Goal: Task Accomplishment & Management: Manage account settings

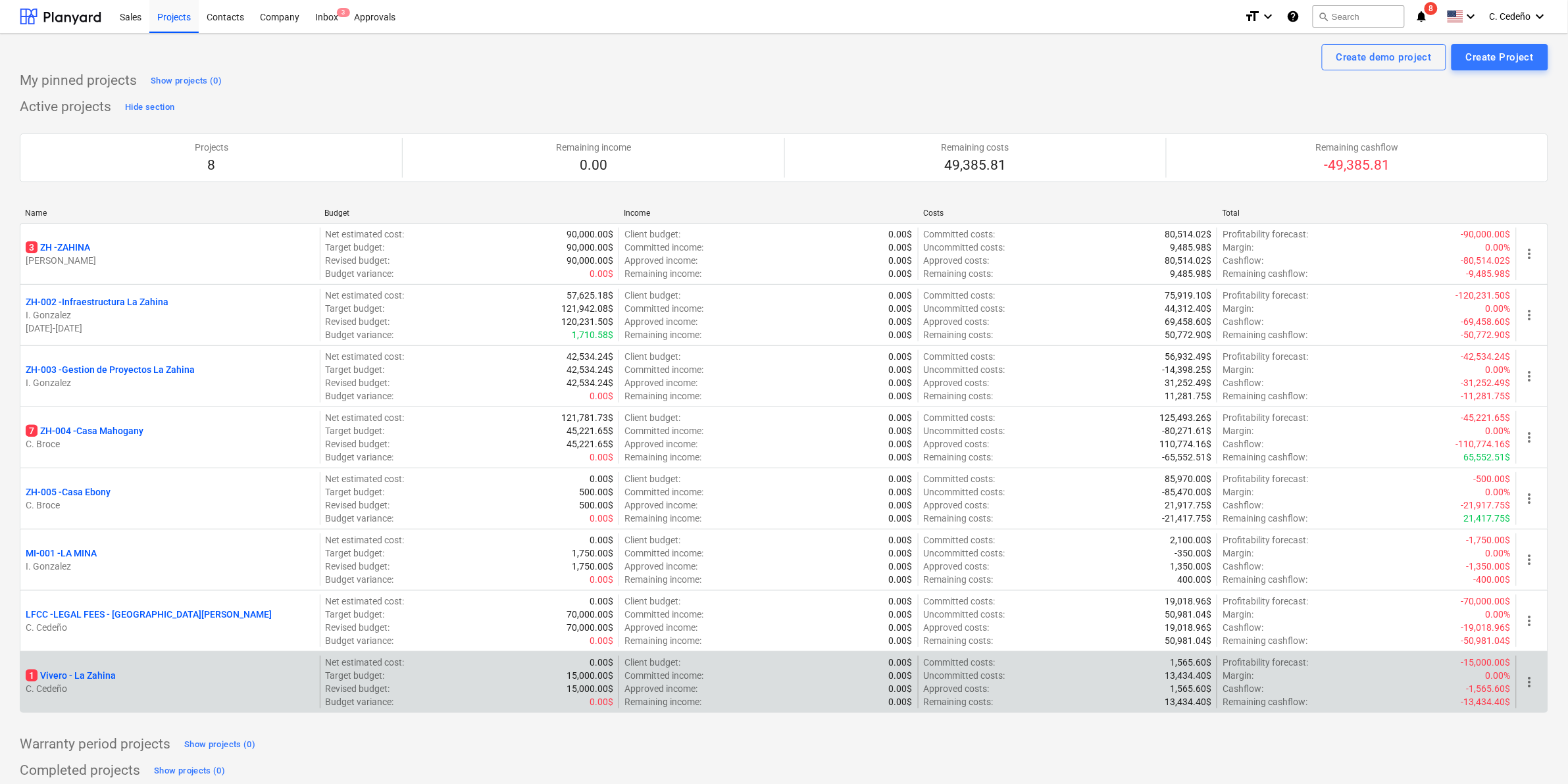
click at [113, 678] on p "1 [PERSON_NAME]" at bounding box center [70, 675] width 90 height 13
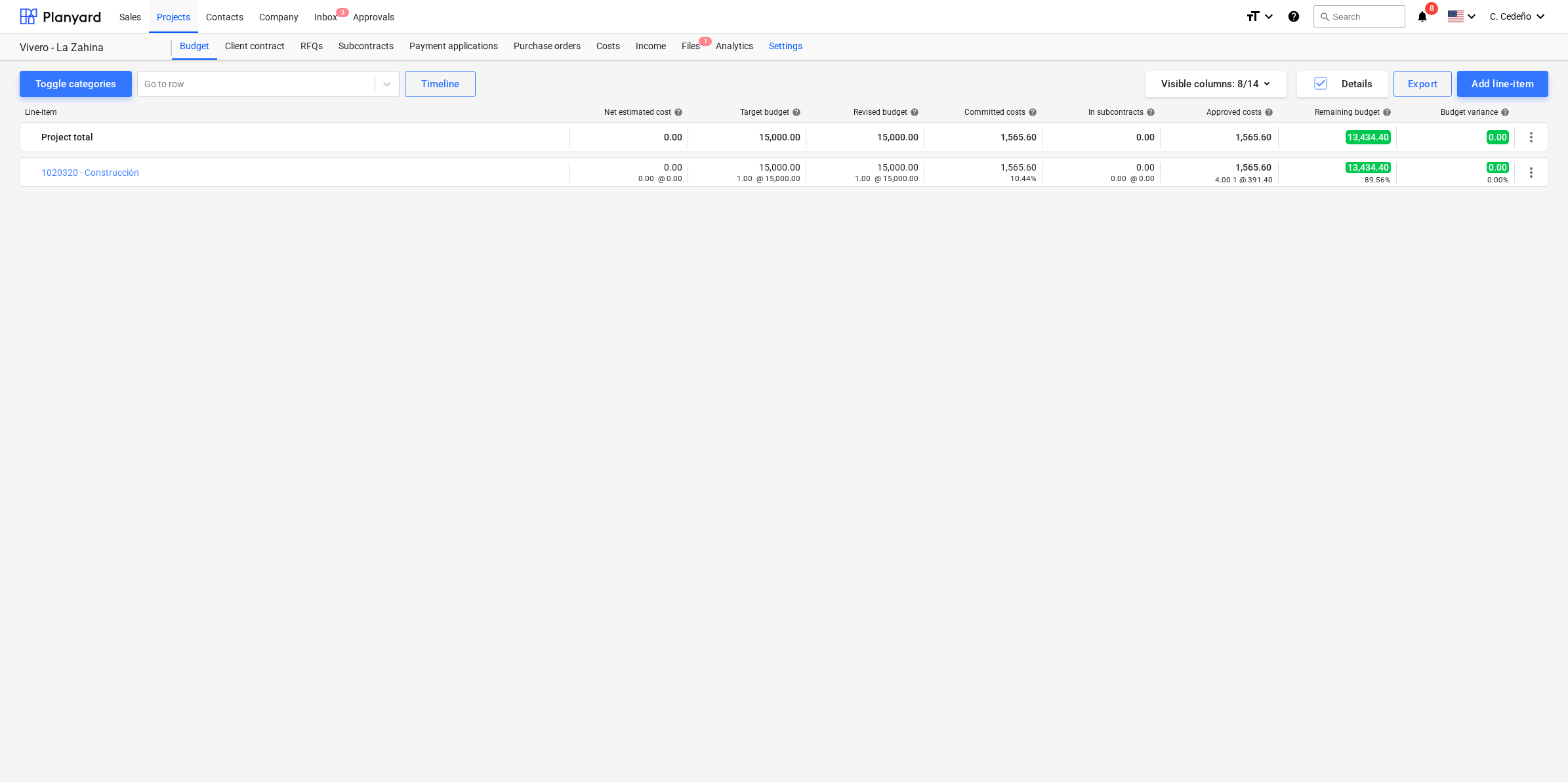
click at [779, 48] on div "Settings" at bounding box center [786, 47] width 49 height 26
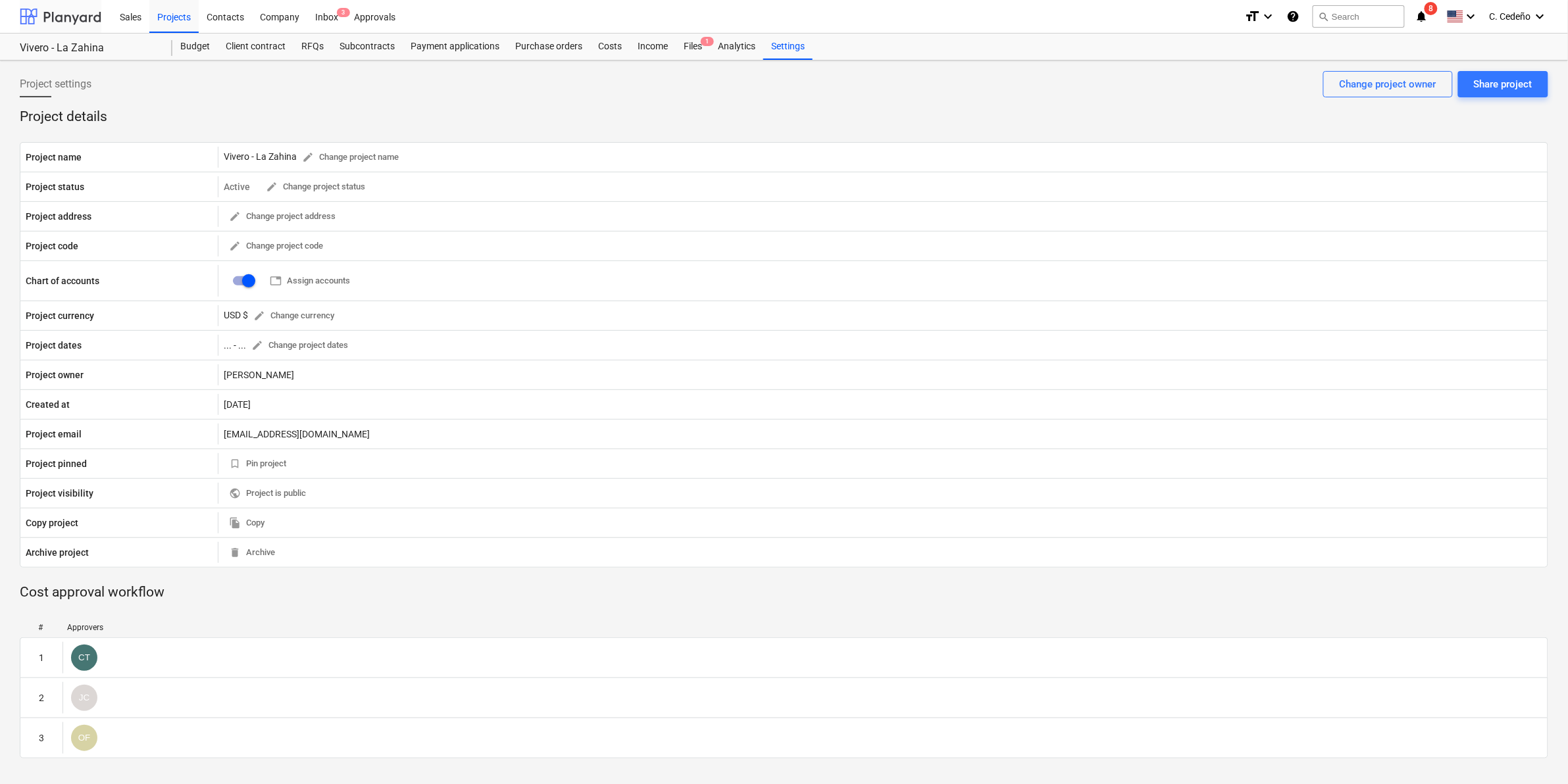
click at [83, 24] on div at bounding box center [61, 16] width 81 height 33
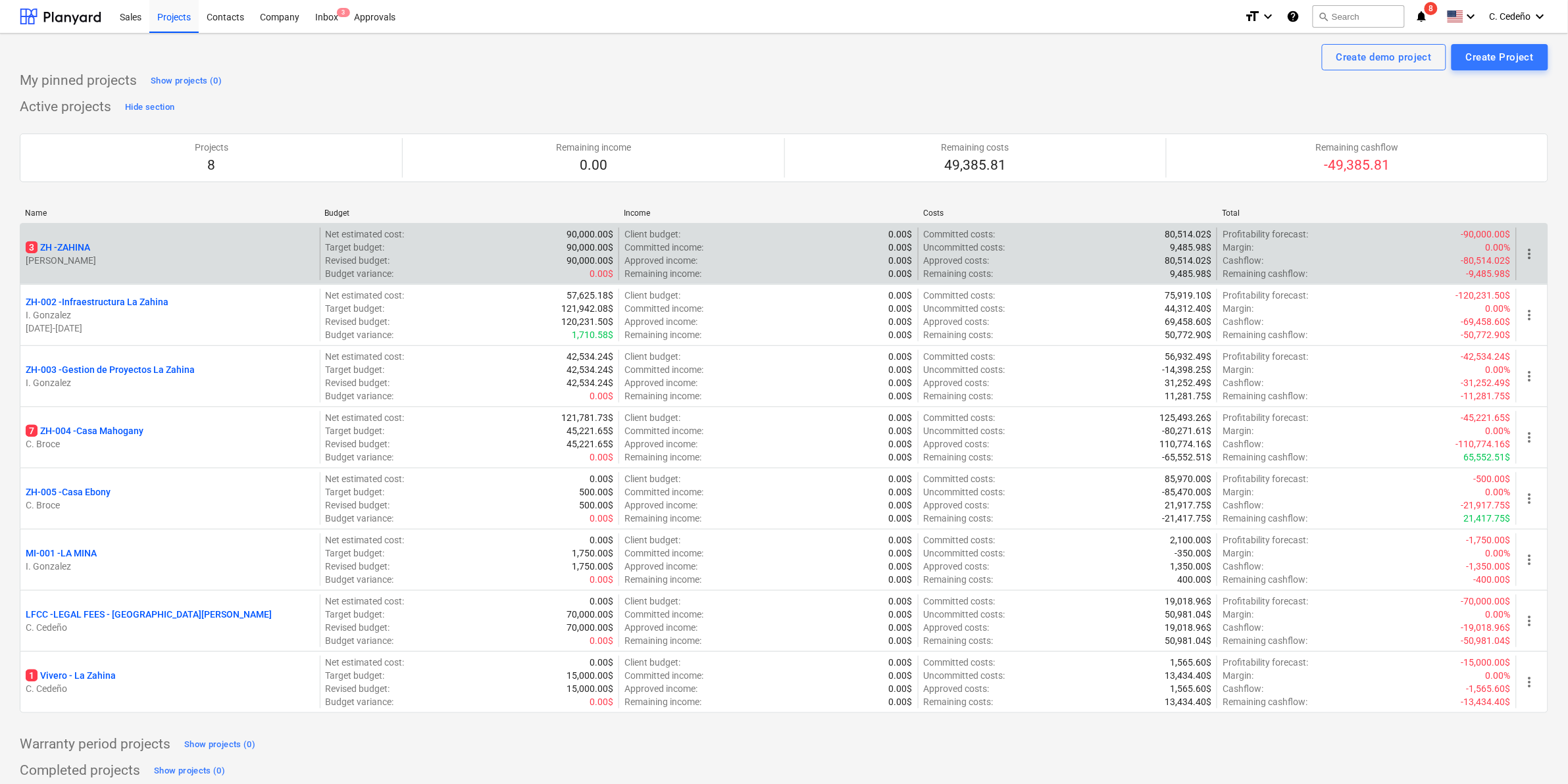
click at [62, 253] on p "3 ZH - ZAHINA" at bounding box center [58, 247] width 65 height 13
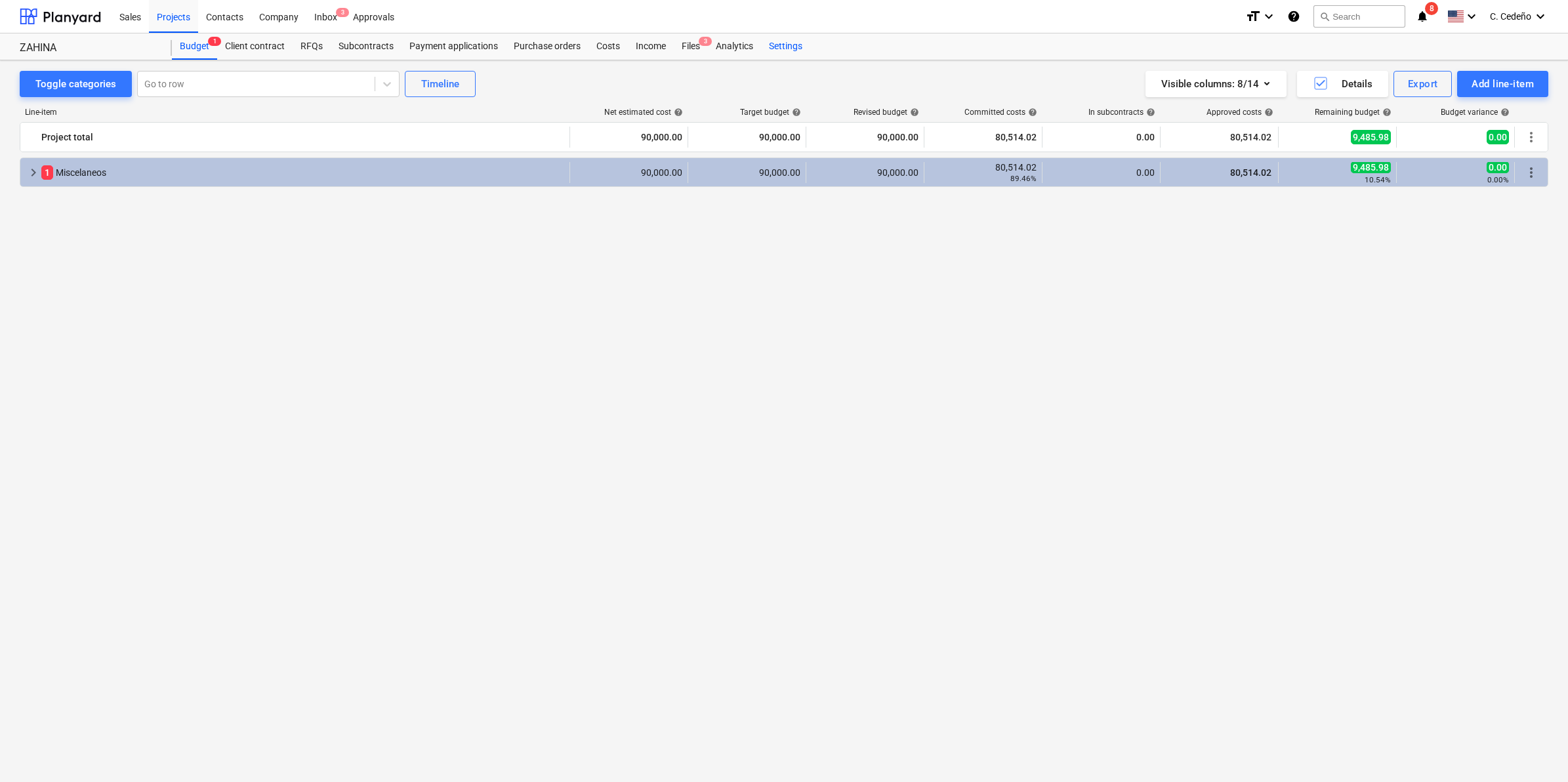
click at [783, 47] on div "Settings" at bounding box center [786, 47] width 49 height 26
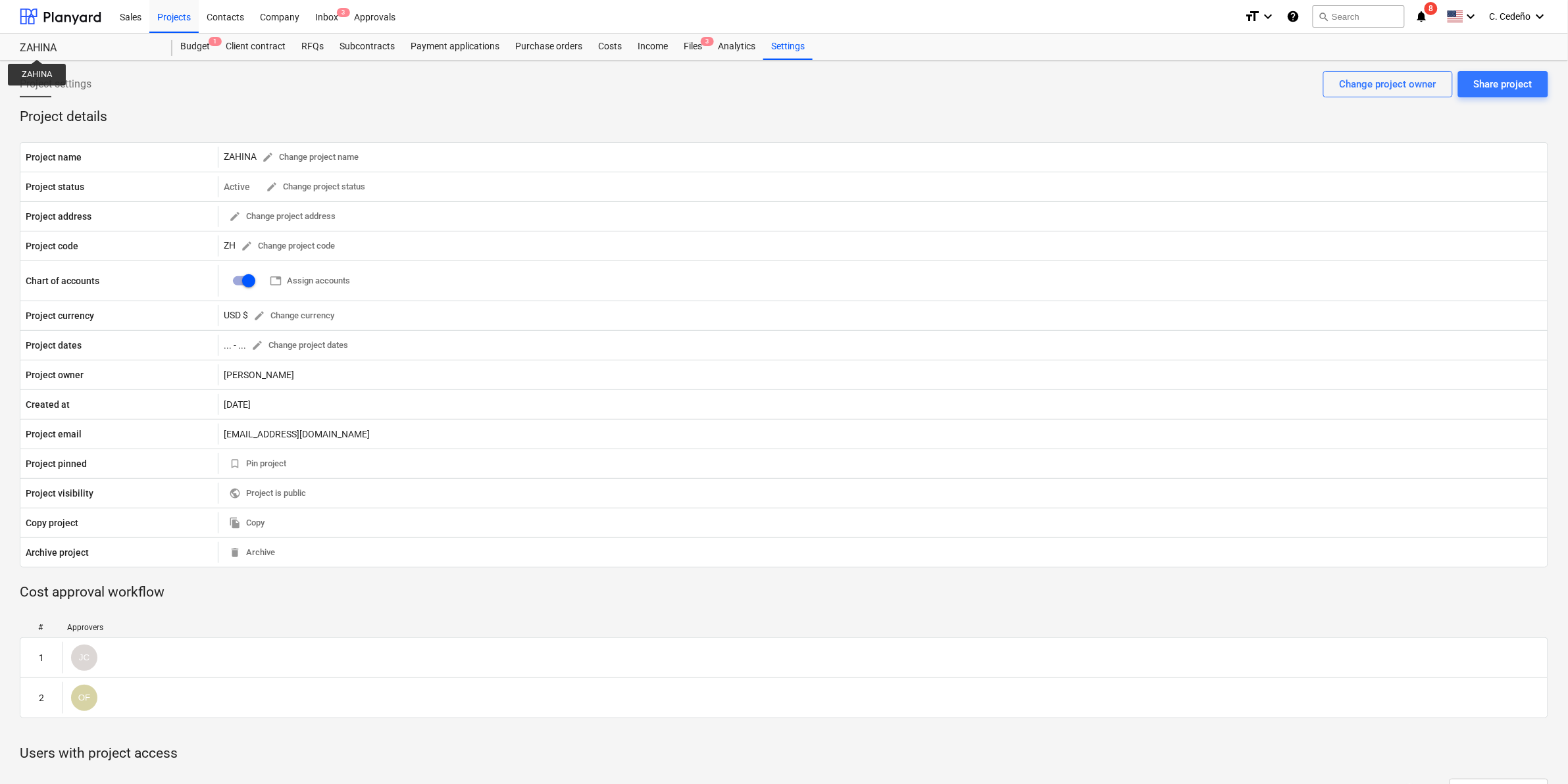
click at [38, 48] on div "ZAHINA" at bounding box center [88, 48] width 137 height 14
click at [76, 14] on div at bounding box center [61, 16] width 81 height 33
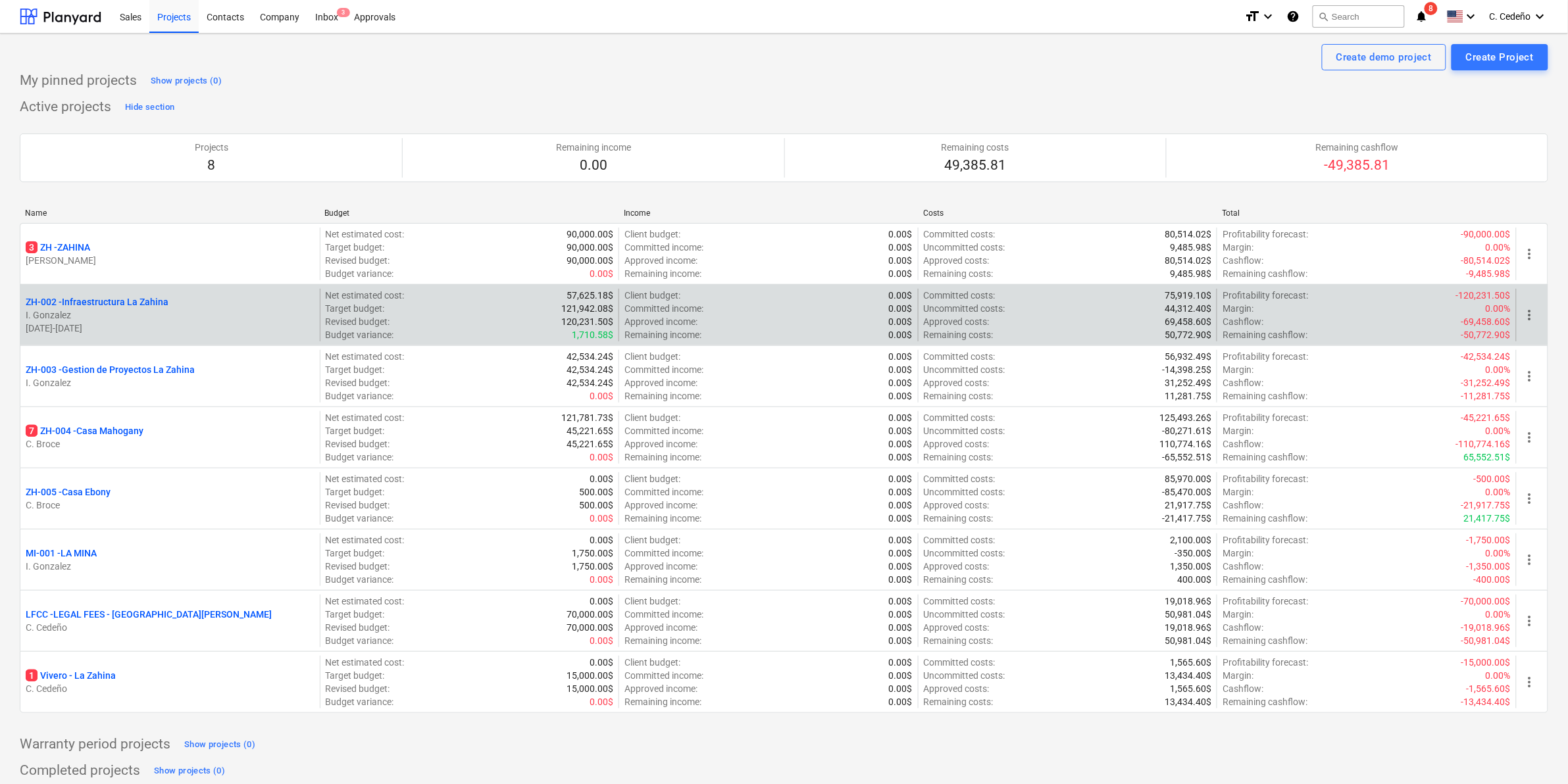
click at [125, 304] on p "ZH-002 - Infraestructura La Zahina" at bounding box center [97, 302] width 143 height 13
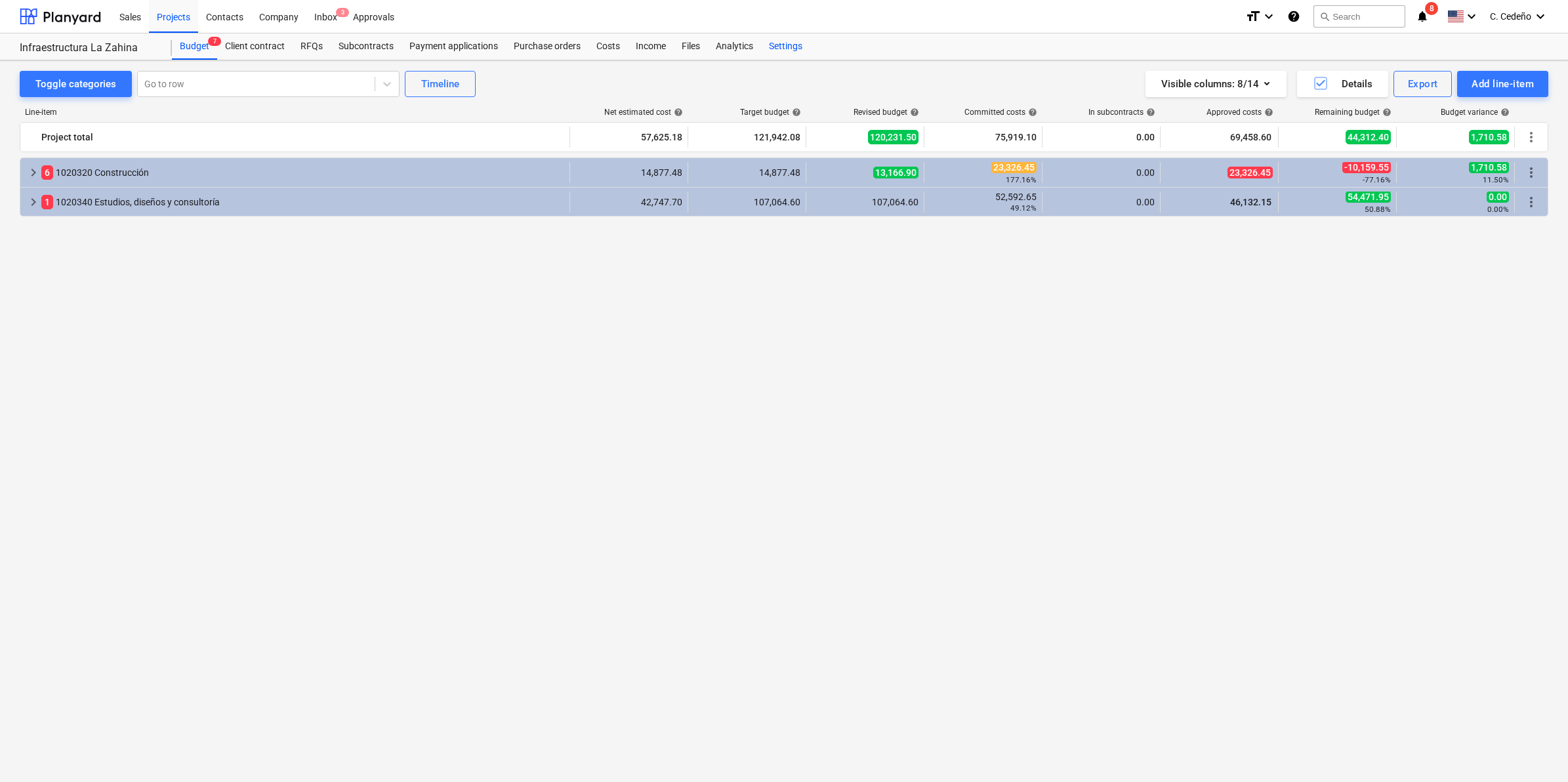
click at [794, 47] on div "Settings" at bounding box center [786, 47] width 49 height 26
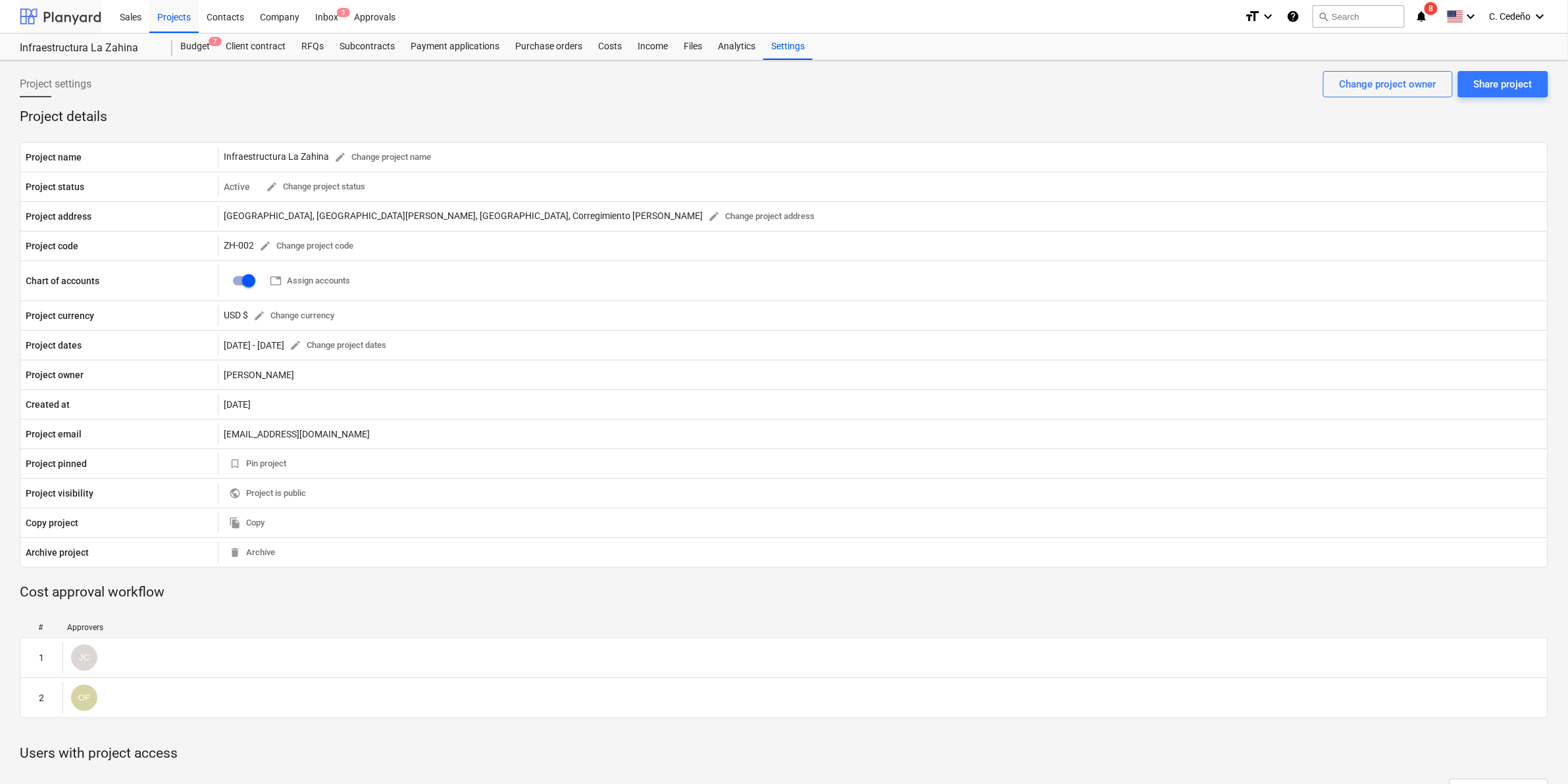
click at [53, 15] on div at bounding box center [61, 16] width 81 height 33
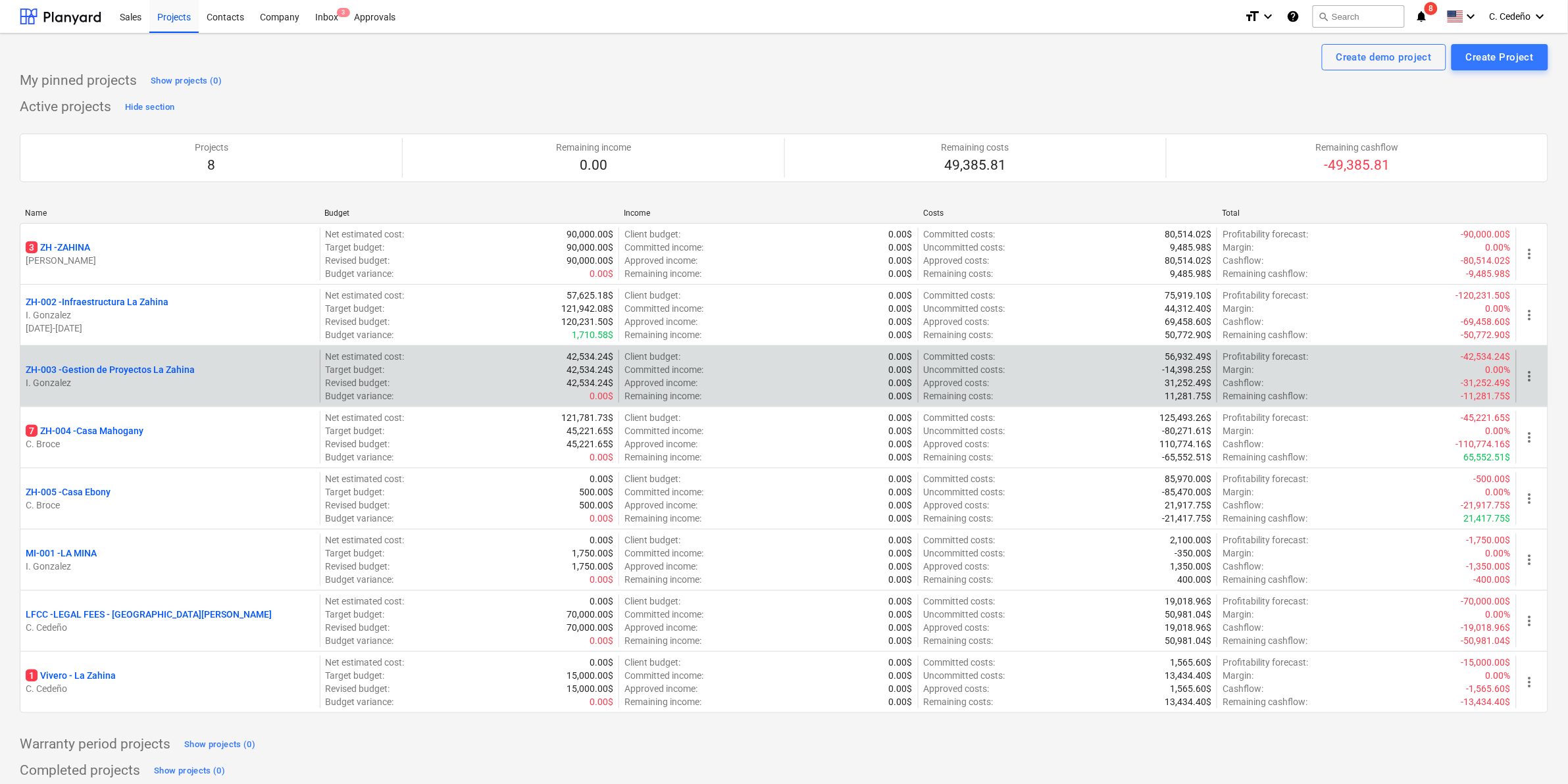
click at [135, 362] on div "ZH-003 - Gestion de Proyectos La [PERSON_NAME]" at bounding box center [171, 376] width 300 height 53
click at [139, 373] on p "ZH-003 - Gestion de Proyectos La Zahina" at bounding box center [110, 369] width 169 height 13
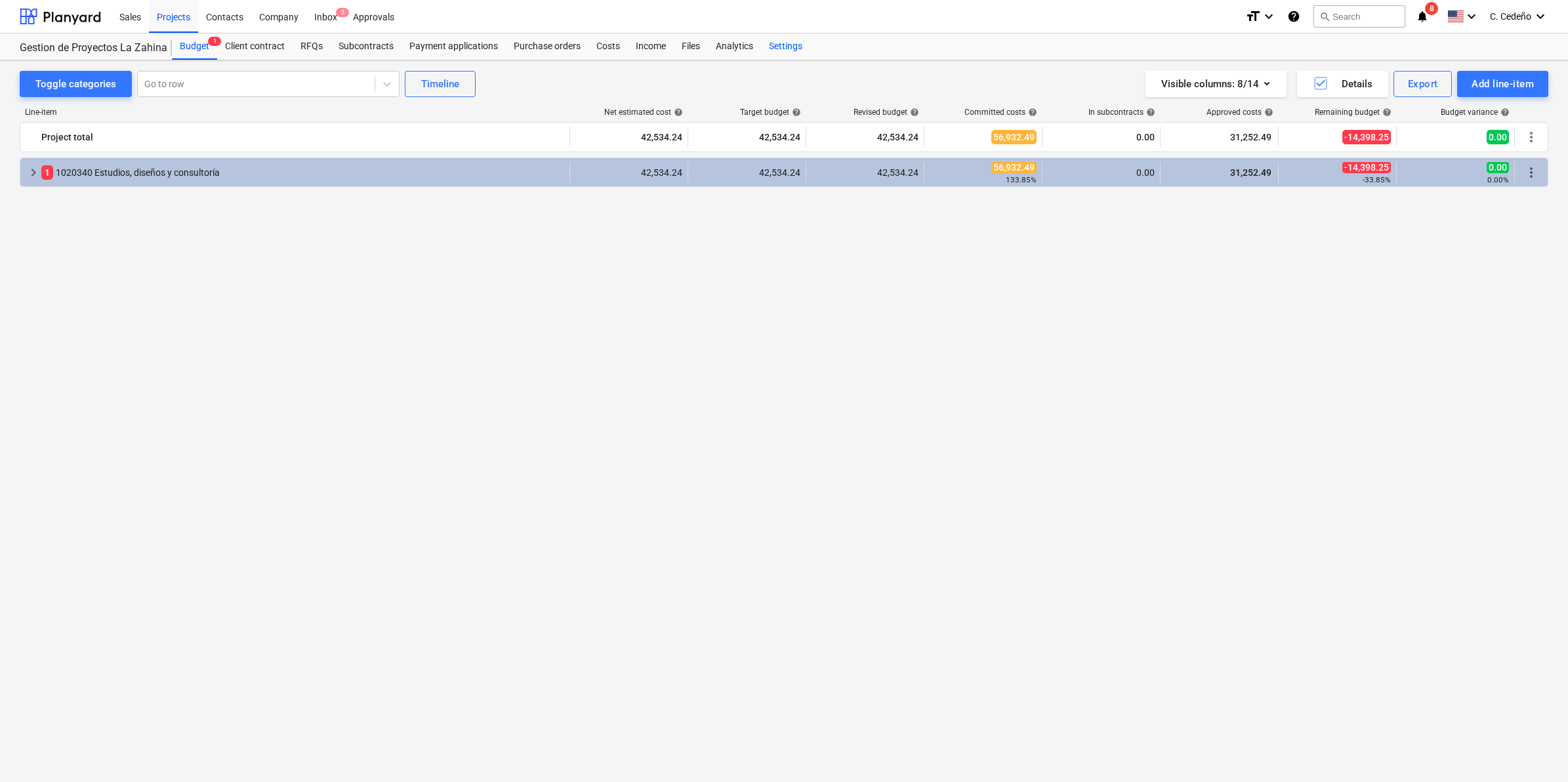
click at [762, 41] on div "Settings" at bounding box center [786, 47] width 49 height 26
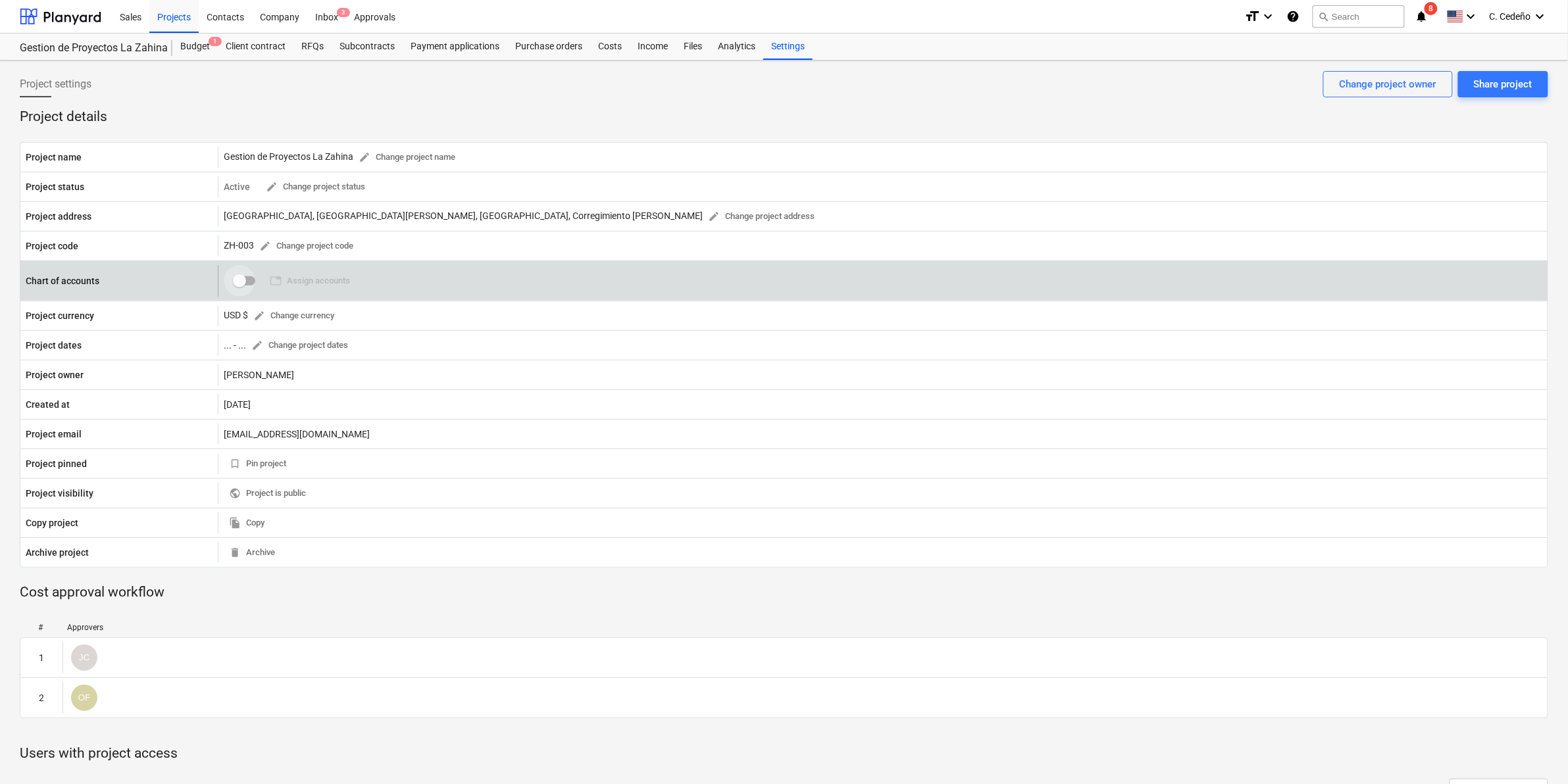
click at [239, 277] on input "checkbox" at bounding box center [239, 280] width 31 height 31
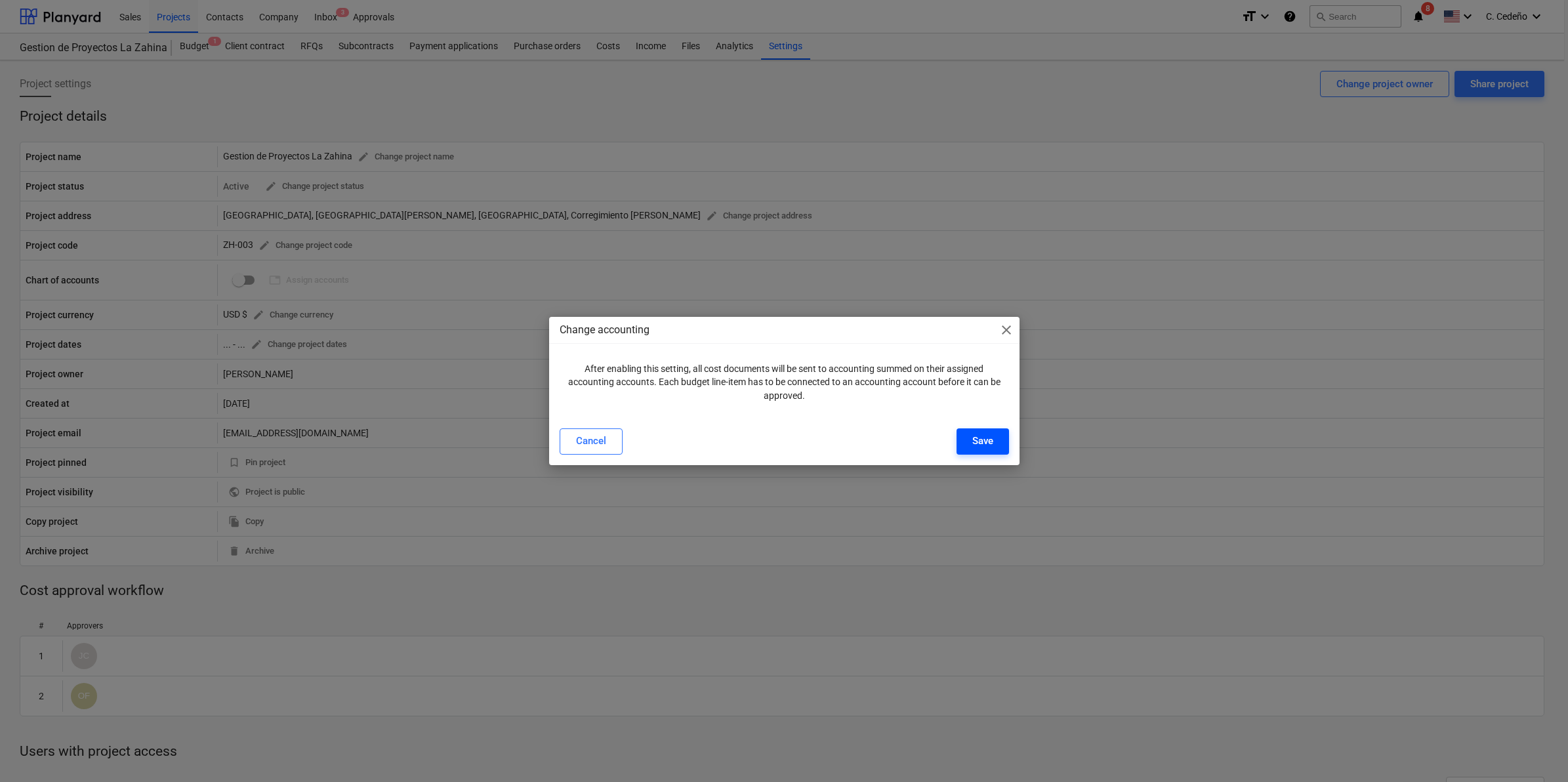
click at [981, 430] on button "Save" at bounding box center [983, 441] width 53 height 26
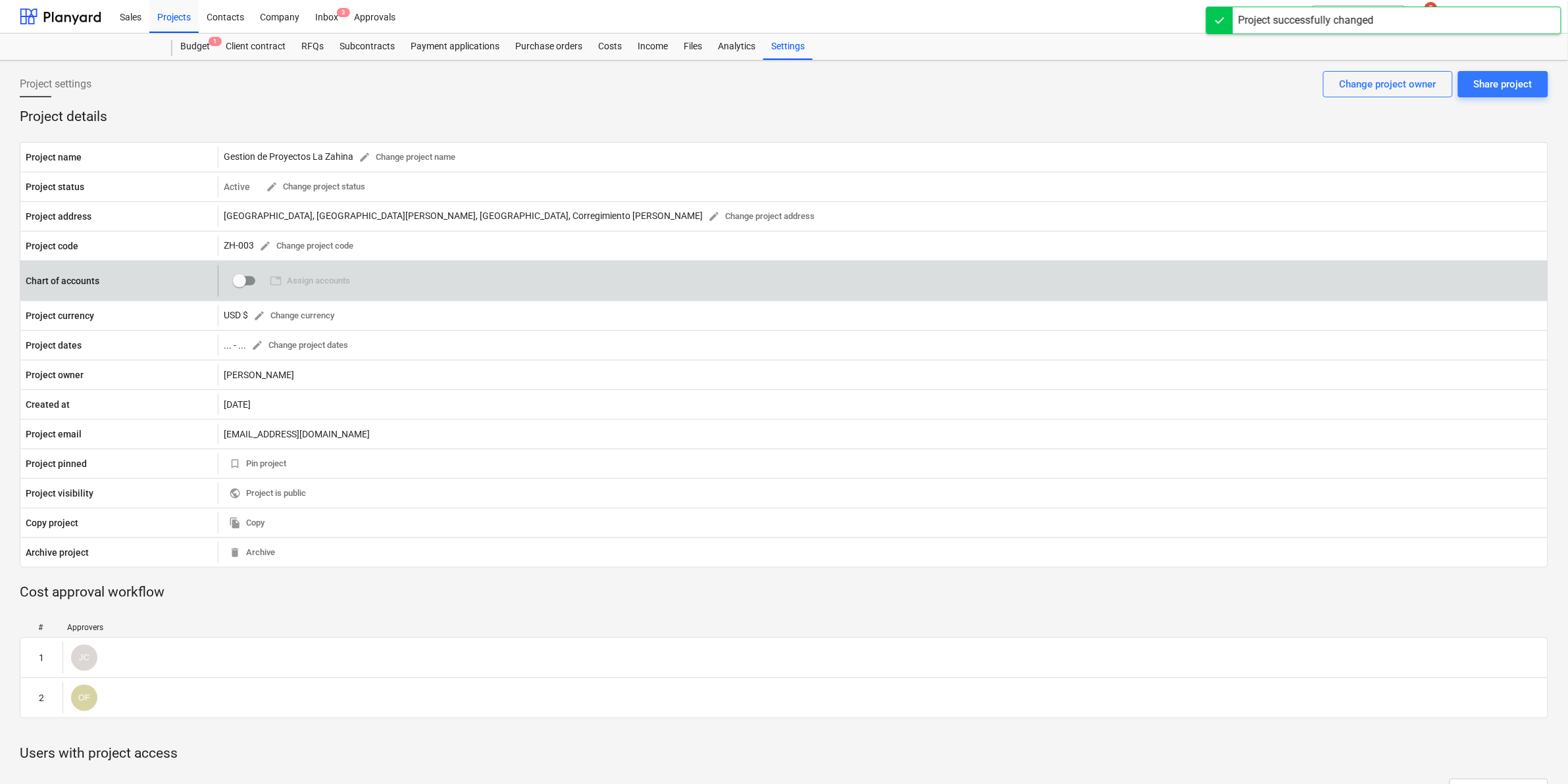
checkbox input "true"
click at [324, 283] on span "table Assign accounts" at bounding box center [310, 281] width 81 height 15
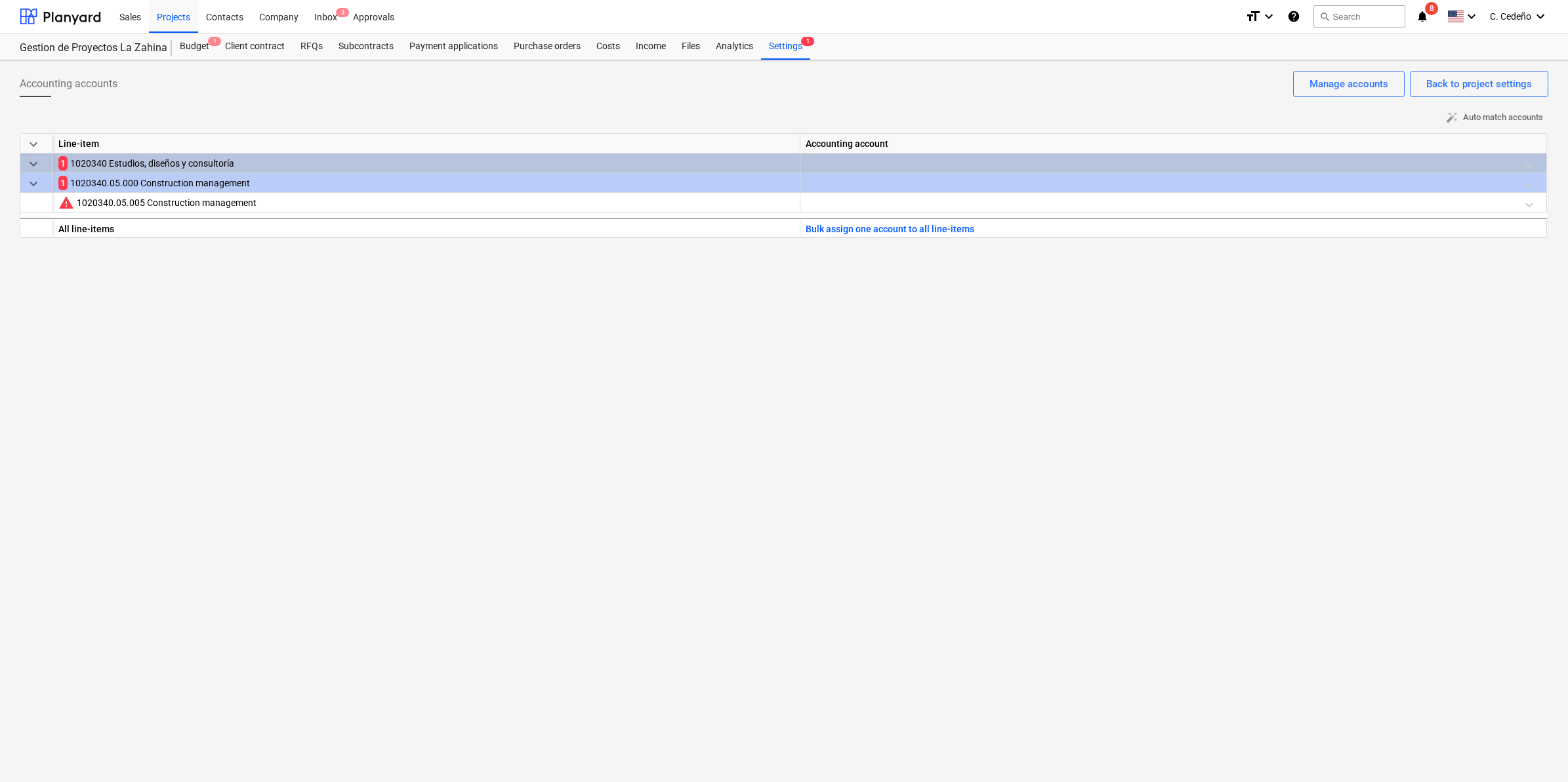
click at [976, 169] on div at bounding box center [1174, 165] width 735 height 23
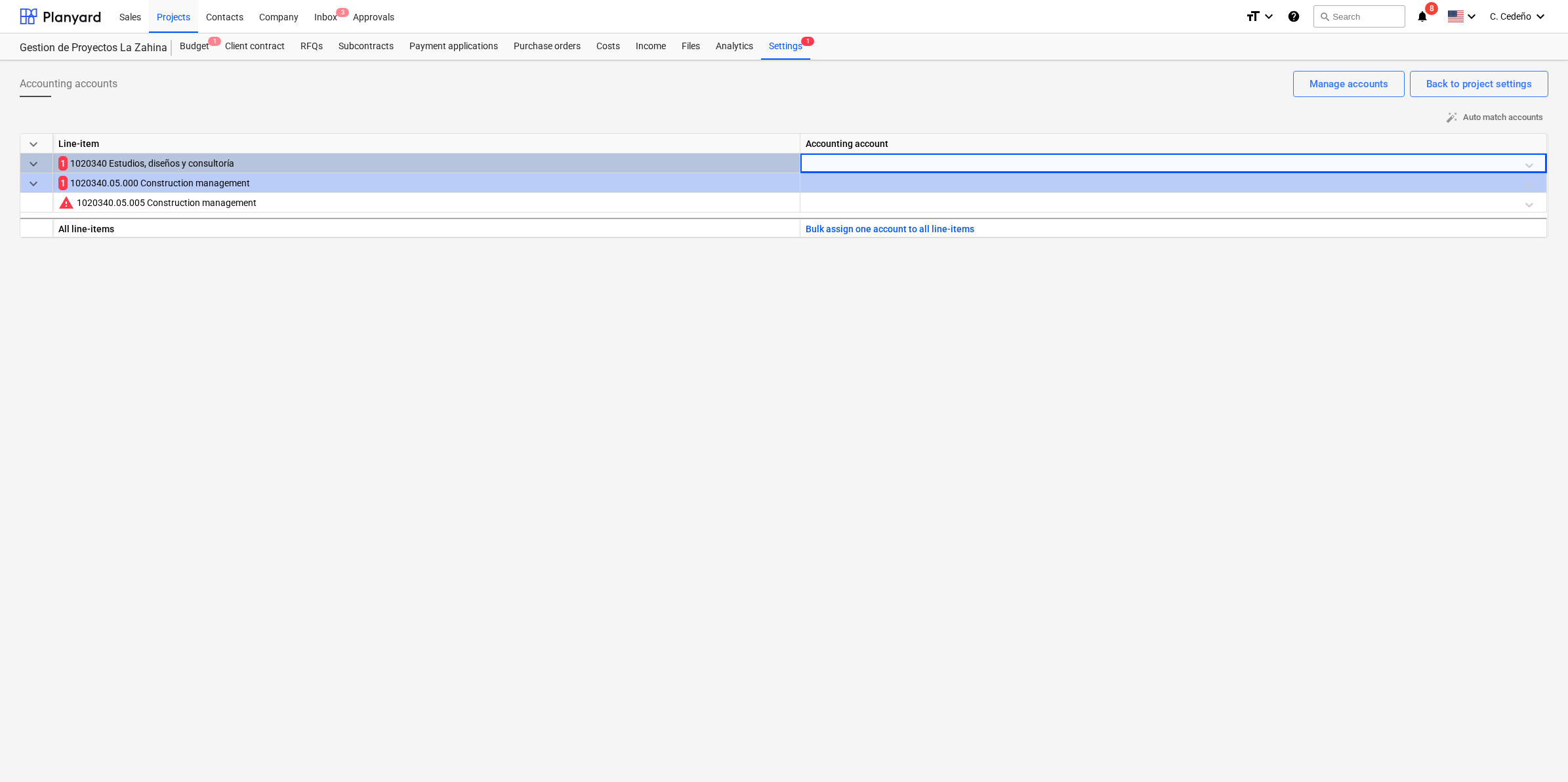
click at [959, 158] on div at bounding box center [1174, 165] width 735 height 23
click at [959, 162] on div at bounding box center [1174, 165] width 735 height 23
click at [1530, 169] on div at bounding box center [1174, 165] width 735 height 23
click at [1394, 154] on div at bounding box center [1174, 165] width 735 height 23
click at [1396, 169] on div at bounding box center [1174, 165] width 735 height 23
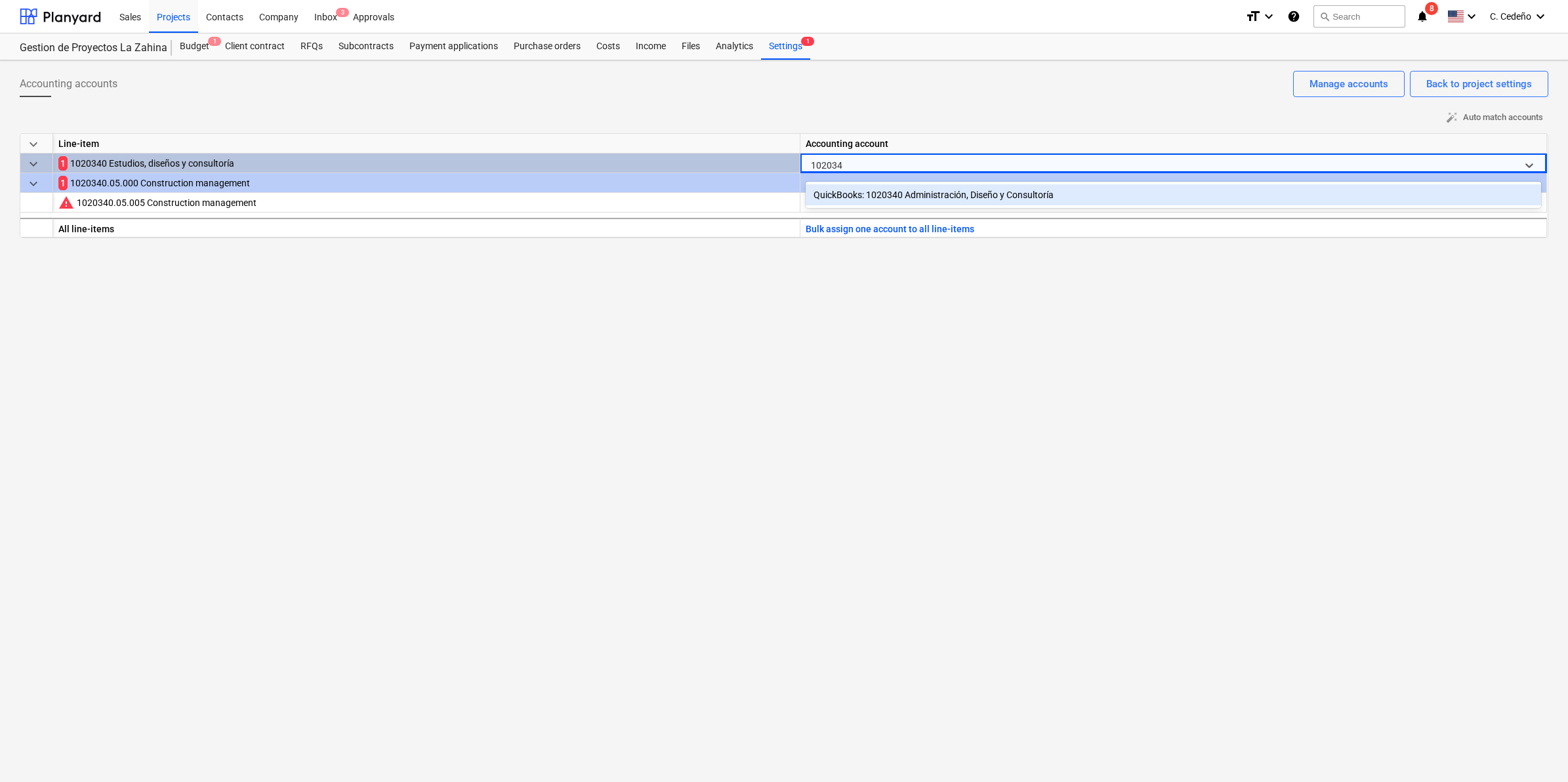
type input "1020340"
click at [960, 200] on div "QuickBooks: 1020340 Administración, Diseño y Consultoría" at bounding box center [1174, 195] width 735 height 21
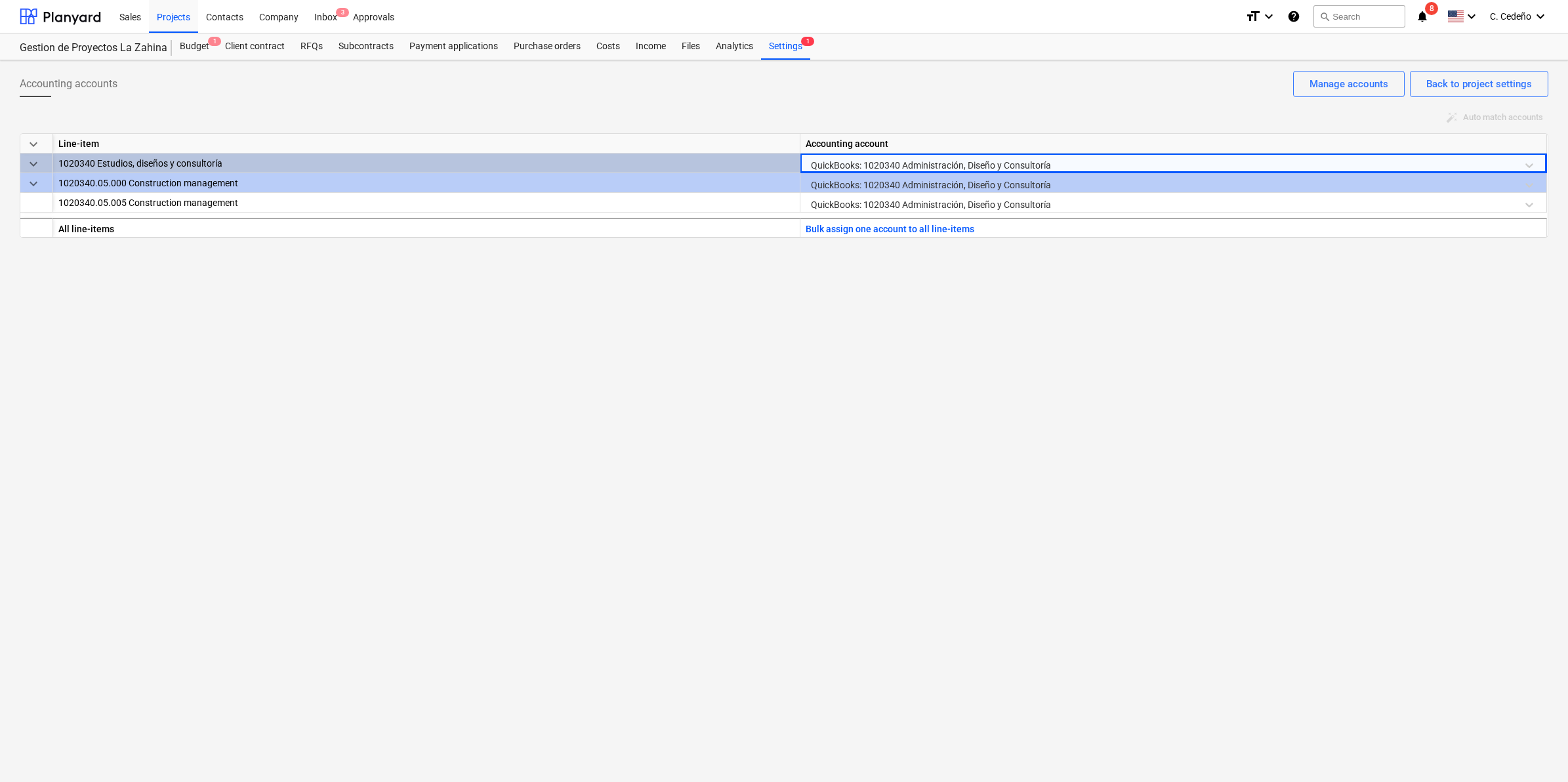
click at [1087, 447] on div "Accounting accounts Back to project settings Manage accounts auto_fix_high Auto…" at bounding box center [784, 421] width 1568 height 721
click at [792, 41] on div "Settings 1" at bounding box center [786, 47] width 49 height 26
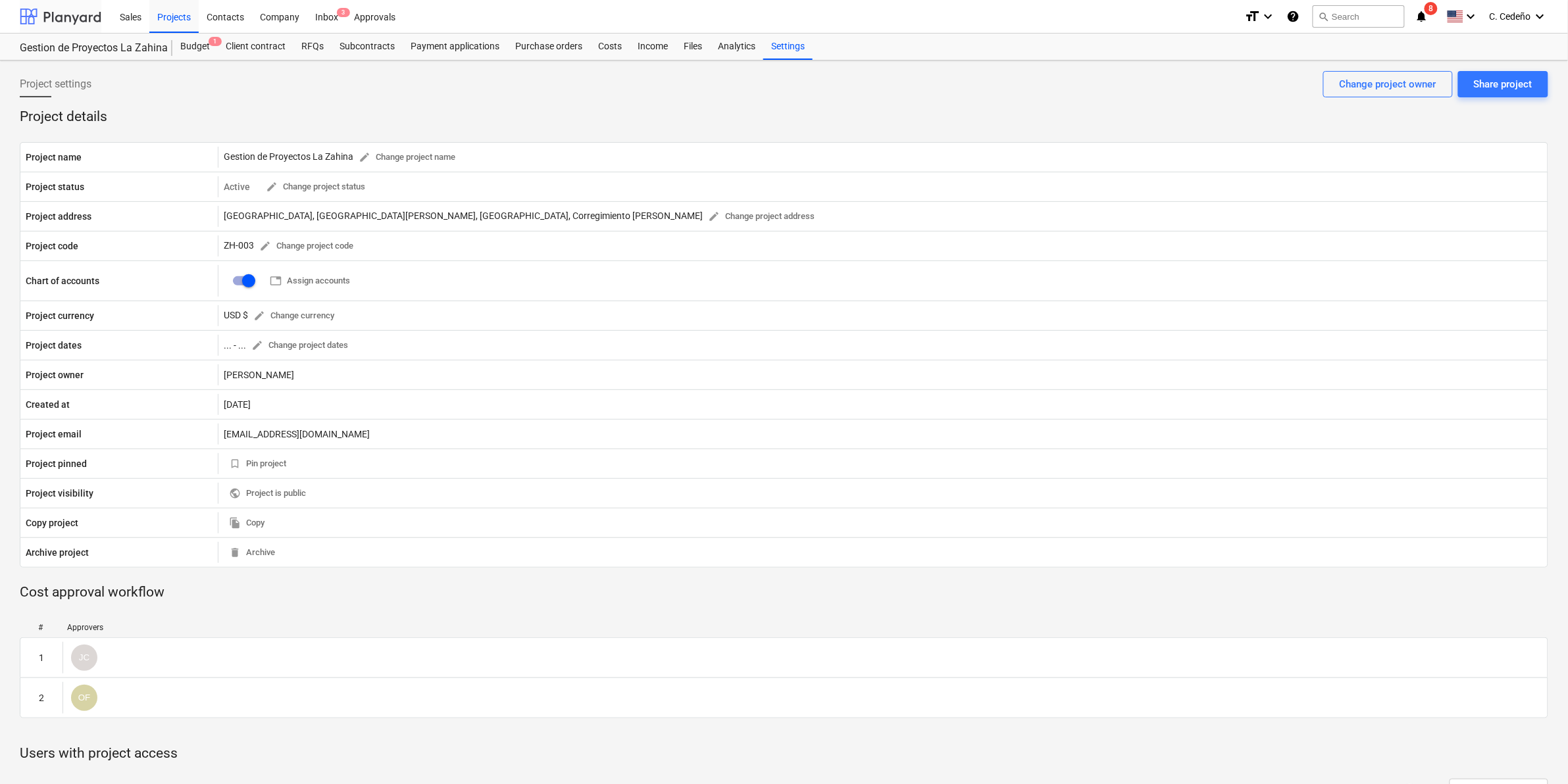
click at [84, 16] on div at bounding box center [61, 16] width 81 height 33
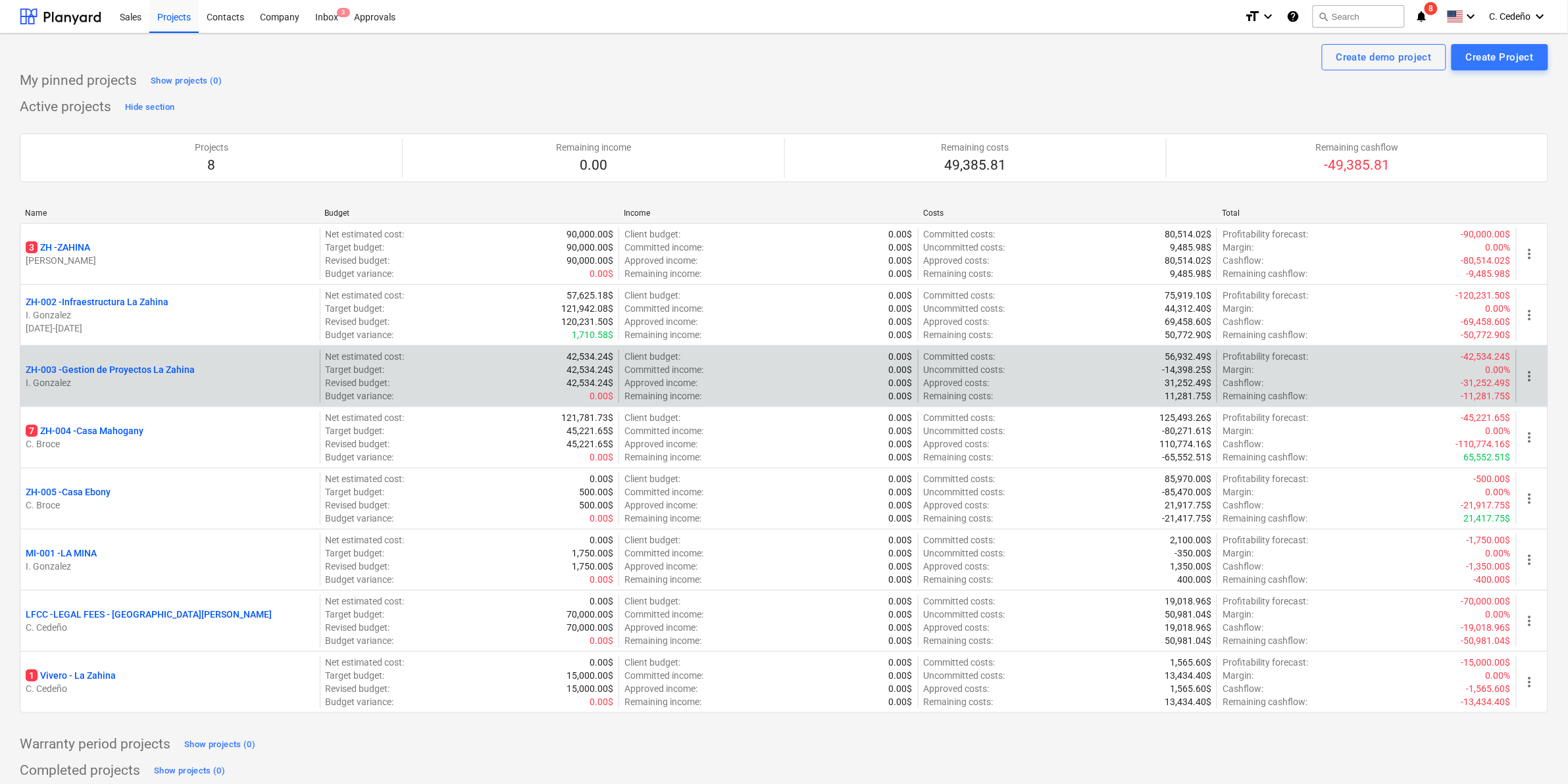
click at [117, 373] on p "ZH-003 - Gestion de Proyectos La Zahina" at bounding box center [110, 369] width 169 height 13
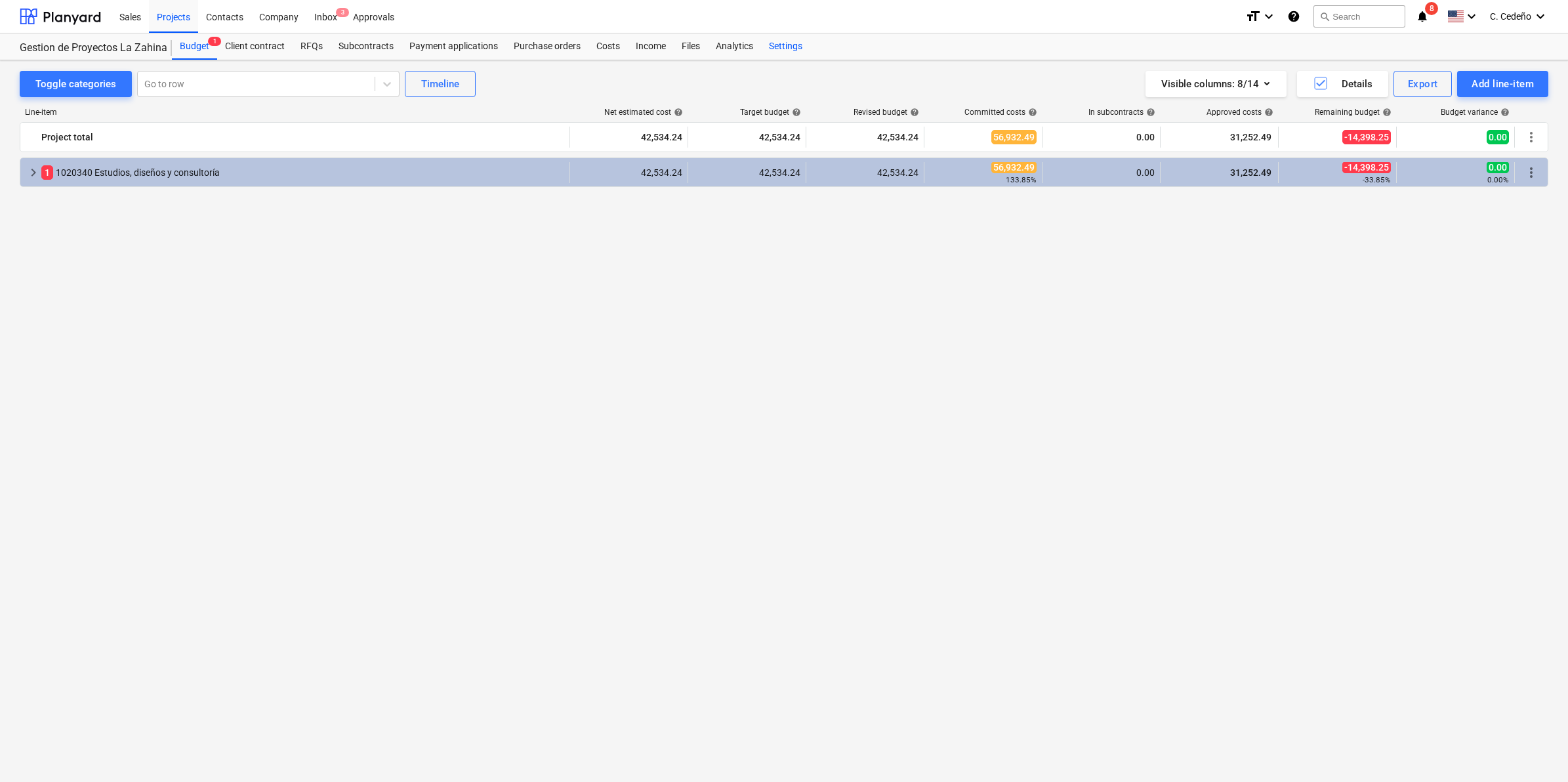
click at [779, 47] on div "Settings" at bounding box center [786, 47] width 49 height 26
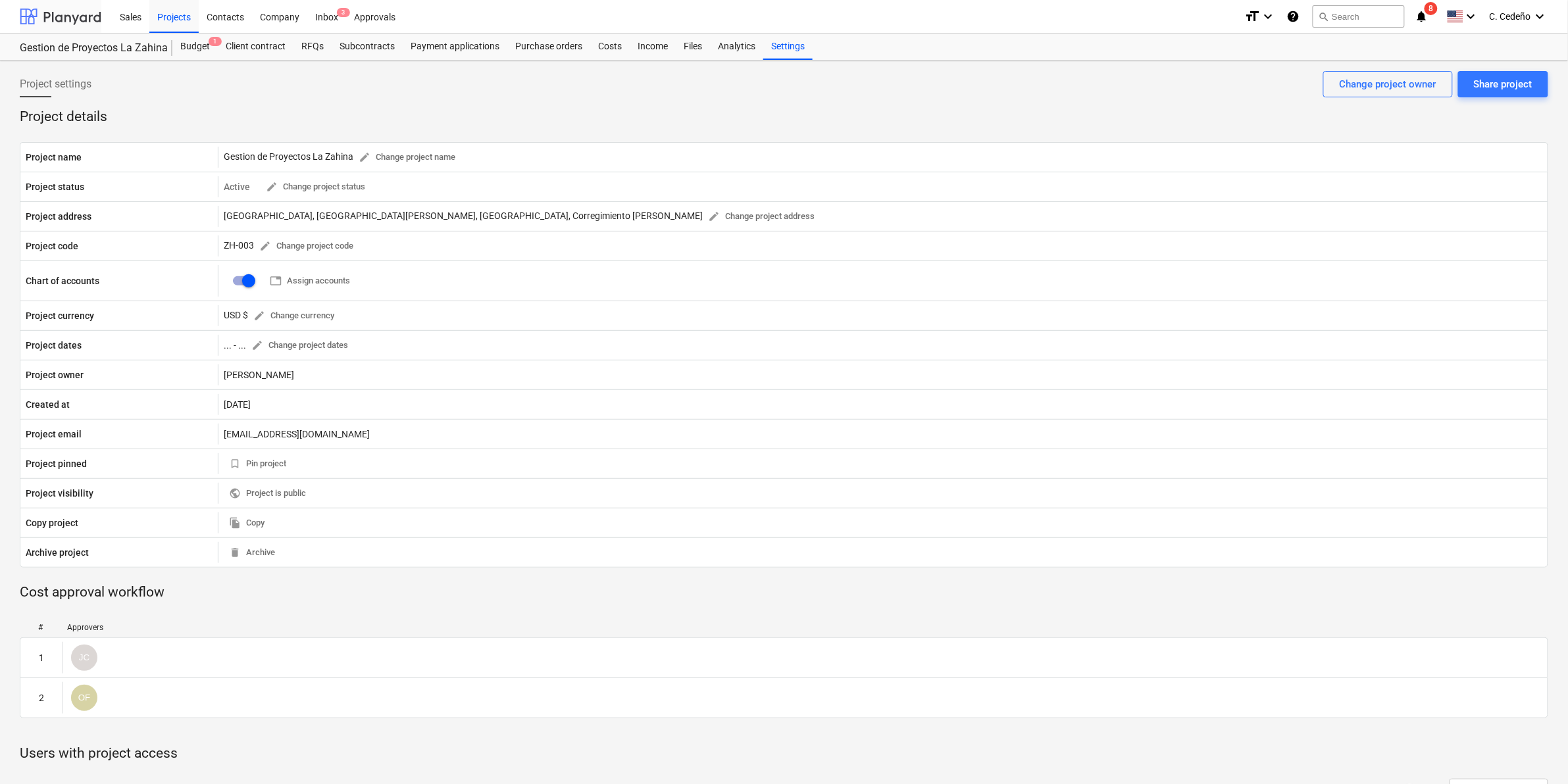
click at [85, 7] on div at bounding box center [61, 16] width 81 height 33
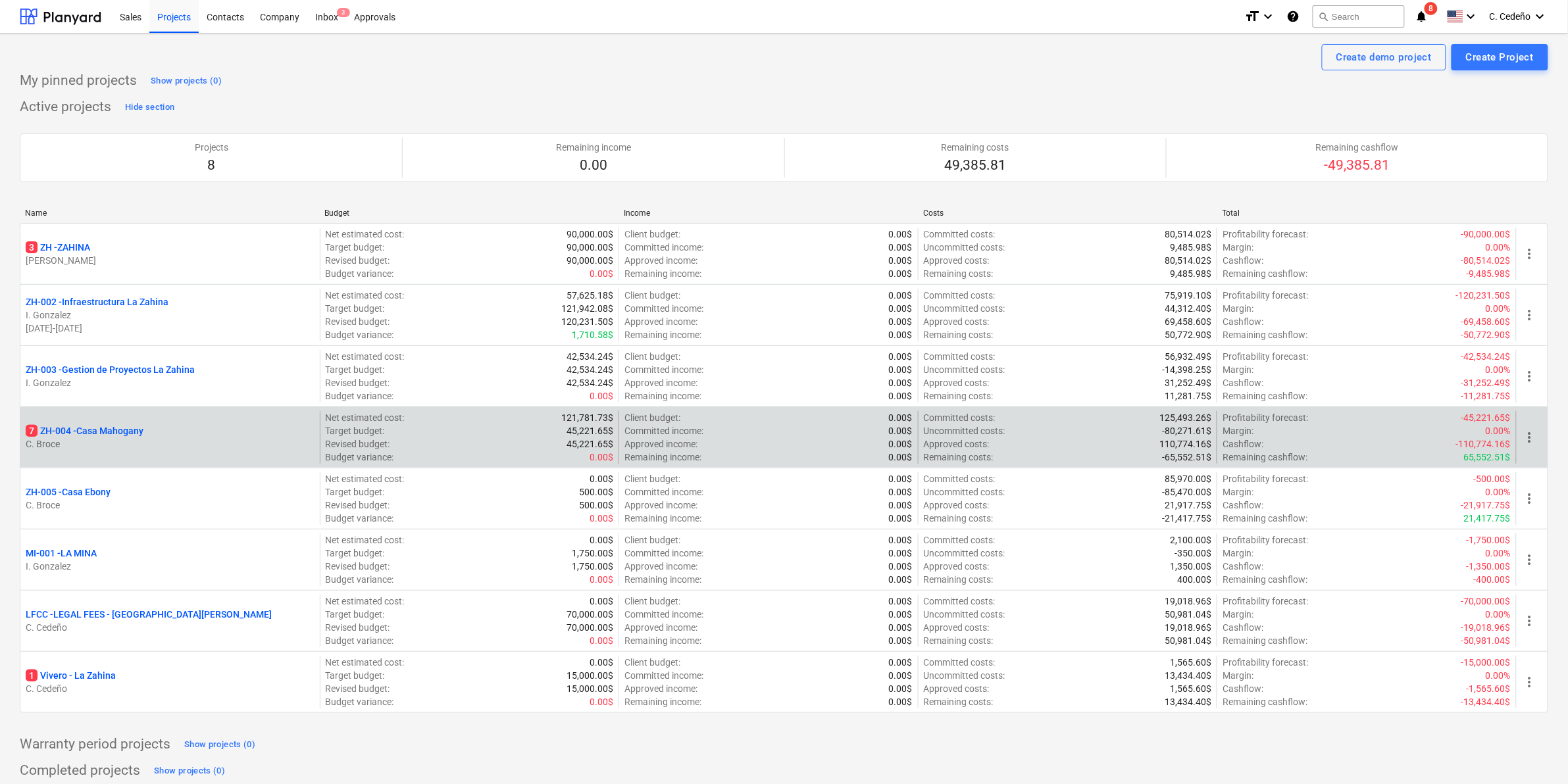
click at [105, 428] on p "7 ZH-004 - Casa Mahogany" at bounding box center [84, 431] width 118 height 13
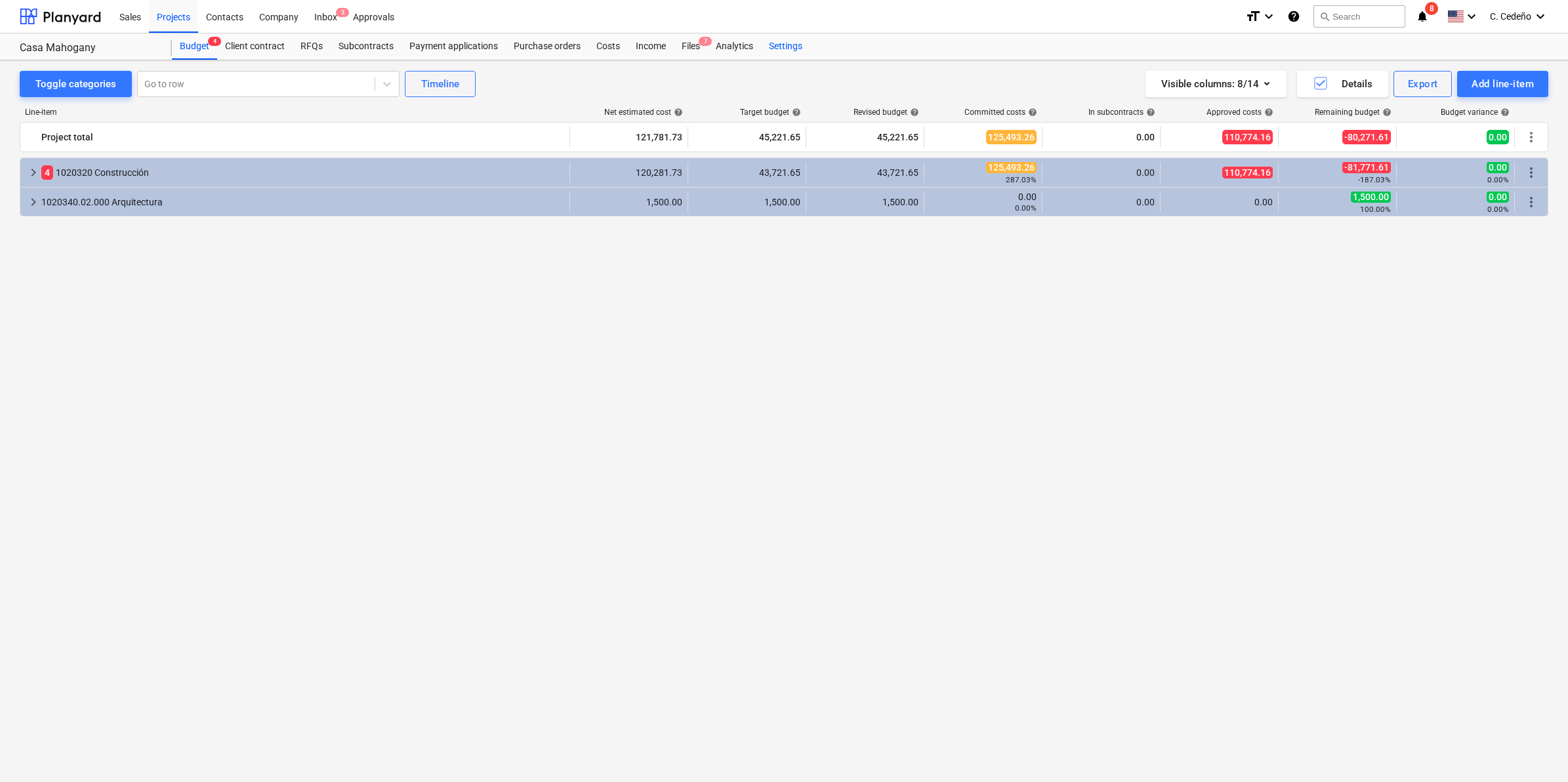
click at [794, 47] on div "Settings" at bounding box center [786, 47] width 49 height 26
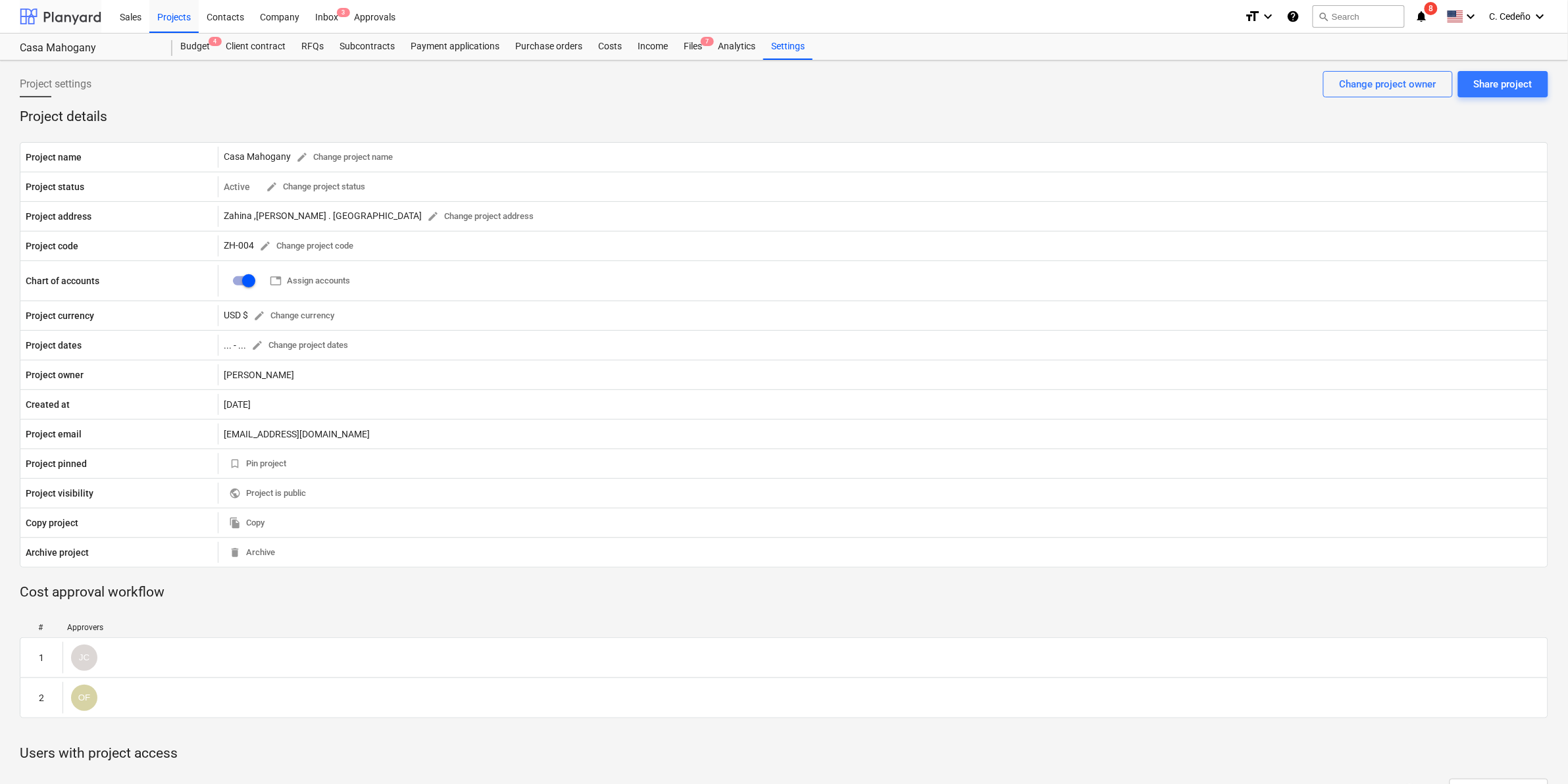
click at [61, 15] on div at bounding box center [61, 16] width 81 height 33
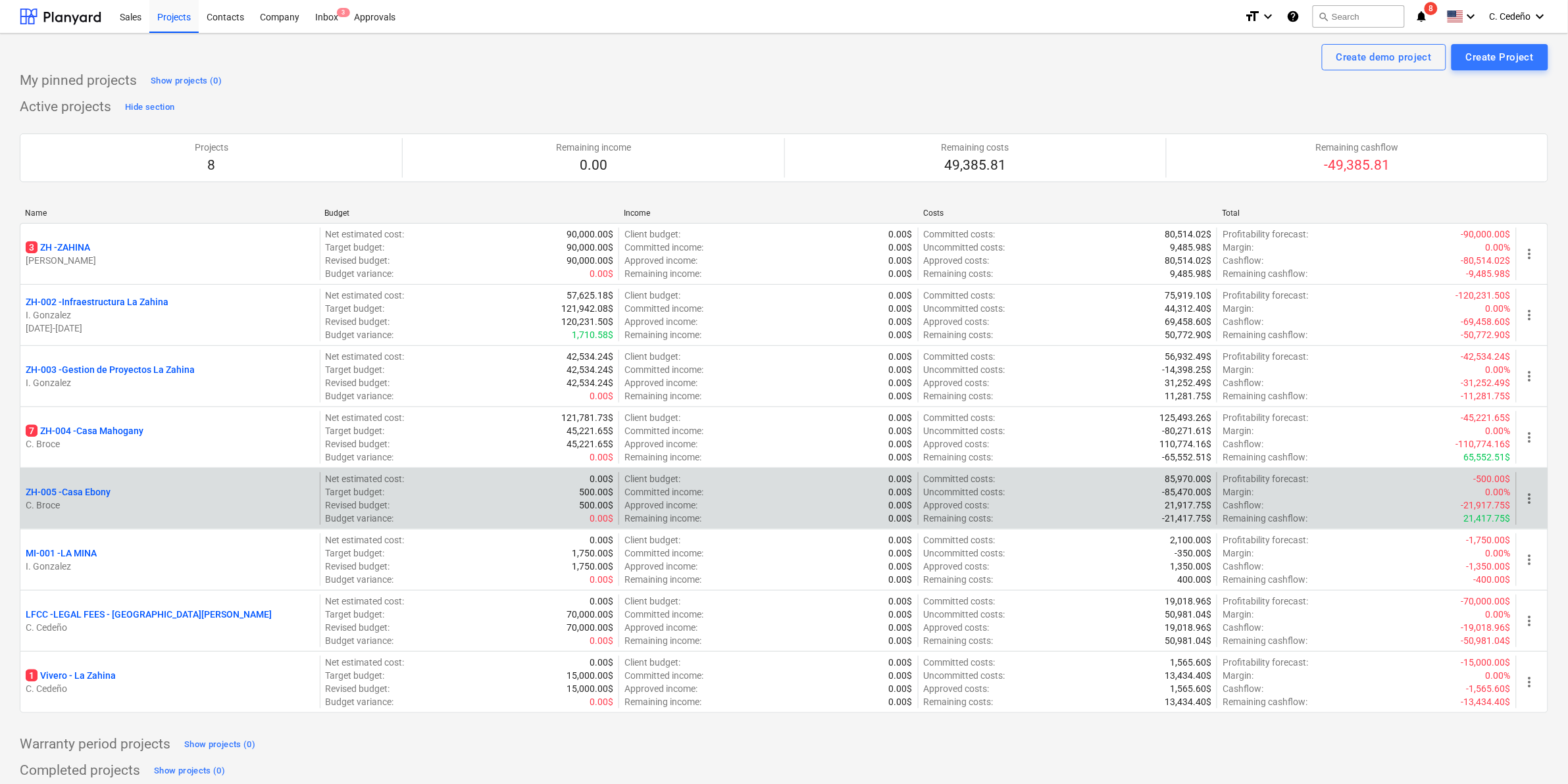
click at [103, 493] on p "ZH-005 - [GEOGRAPHIC_DATA]" at bounding box center [68, 491] width 85 height 13
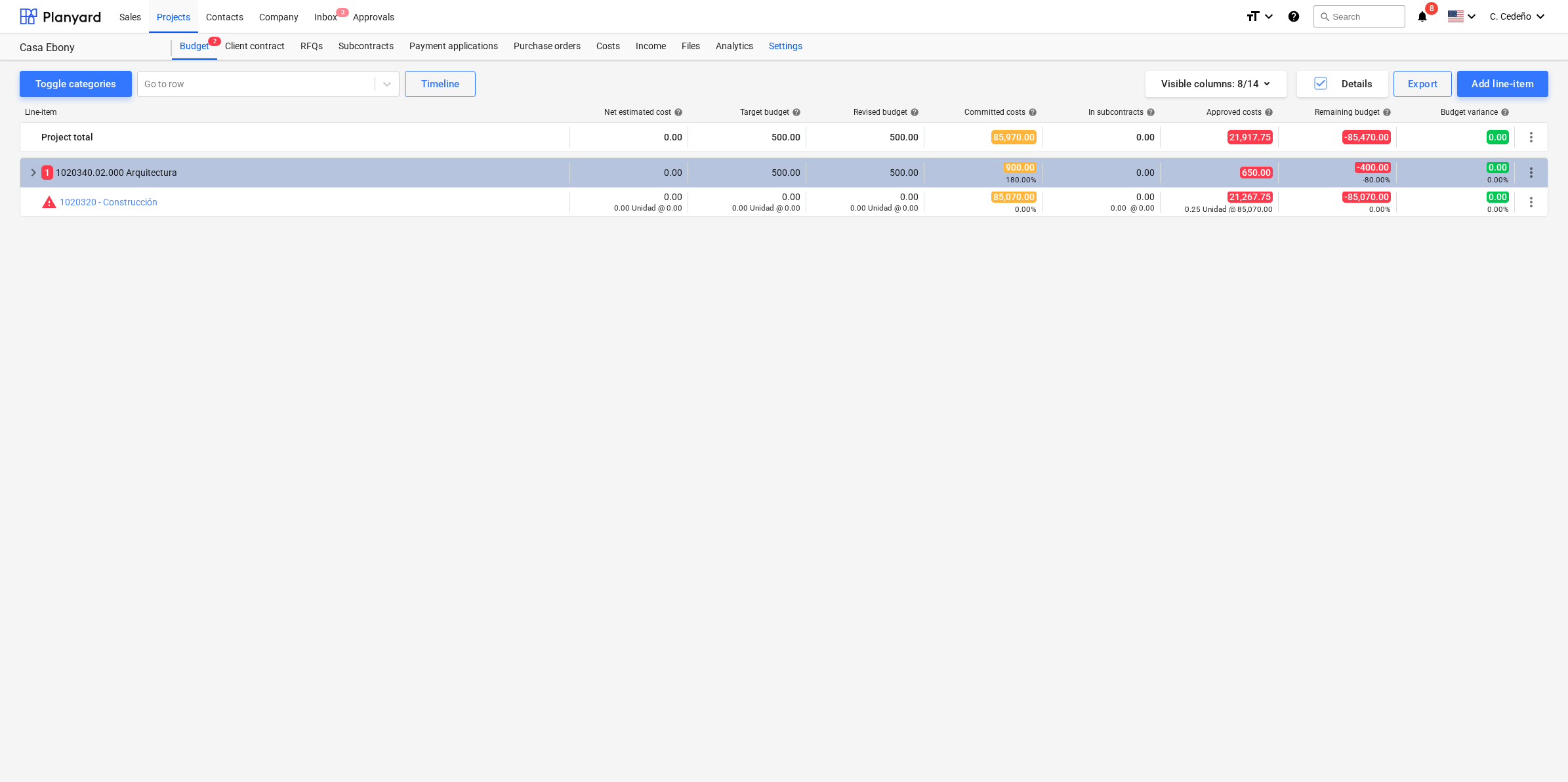
click at [772, 34] on div "Settings" at bounding box center [786, 47] width 49 height 26
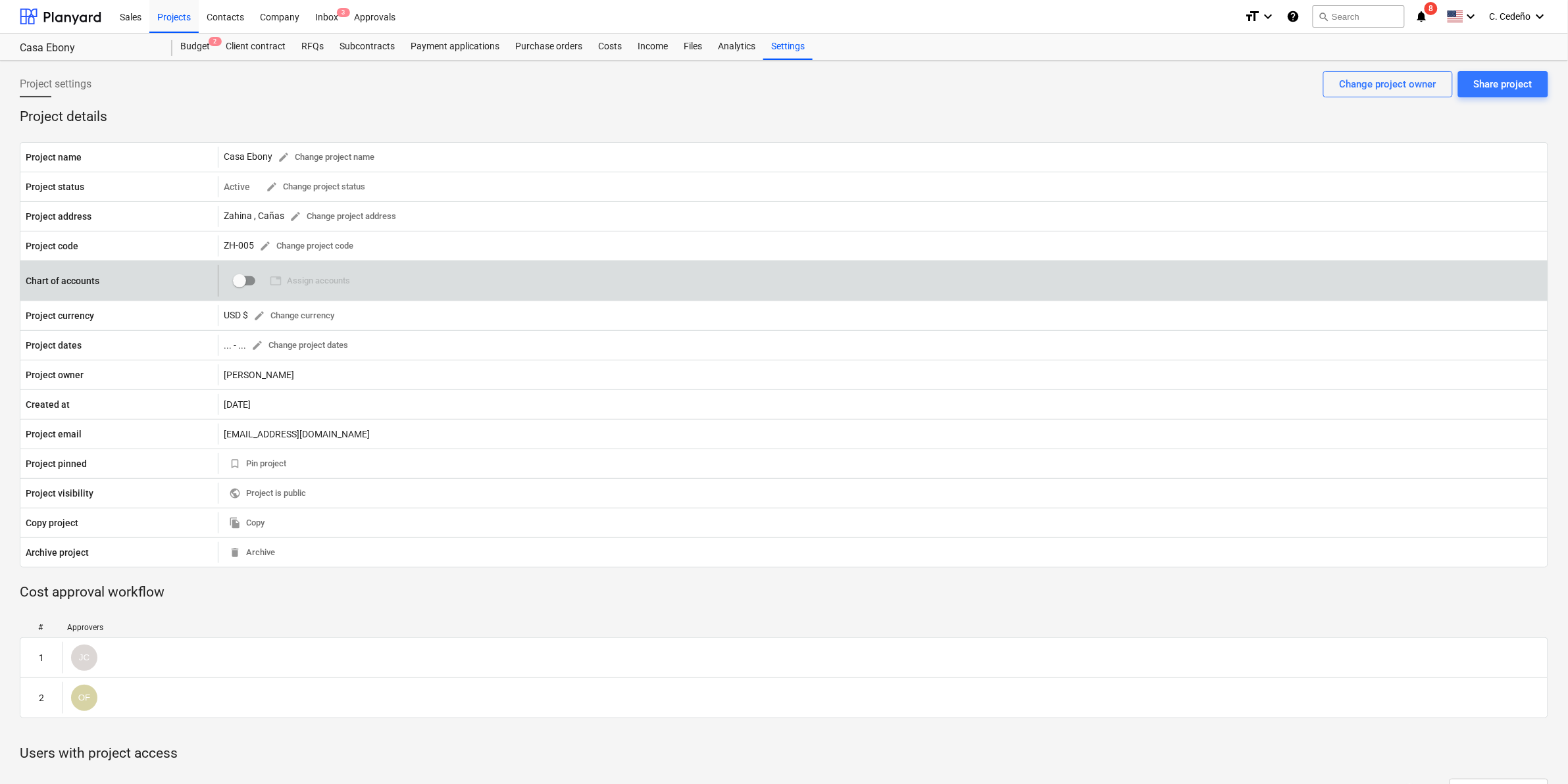
click at [242, 284] on input "checkbox" at bounding box center [239, 280] width 31 height 31
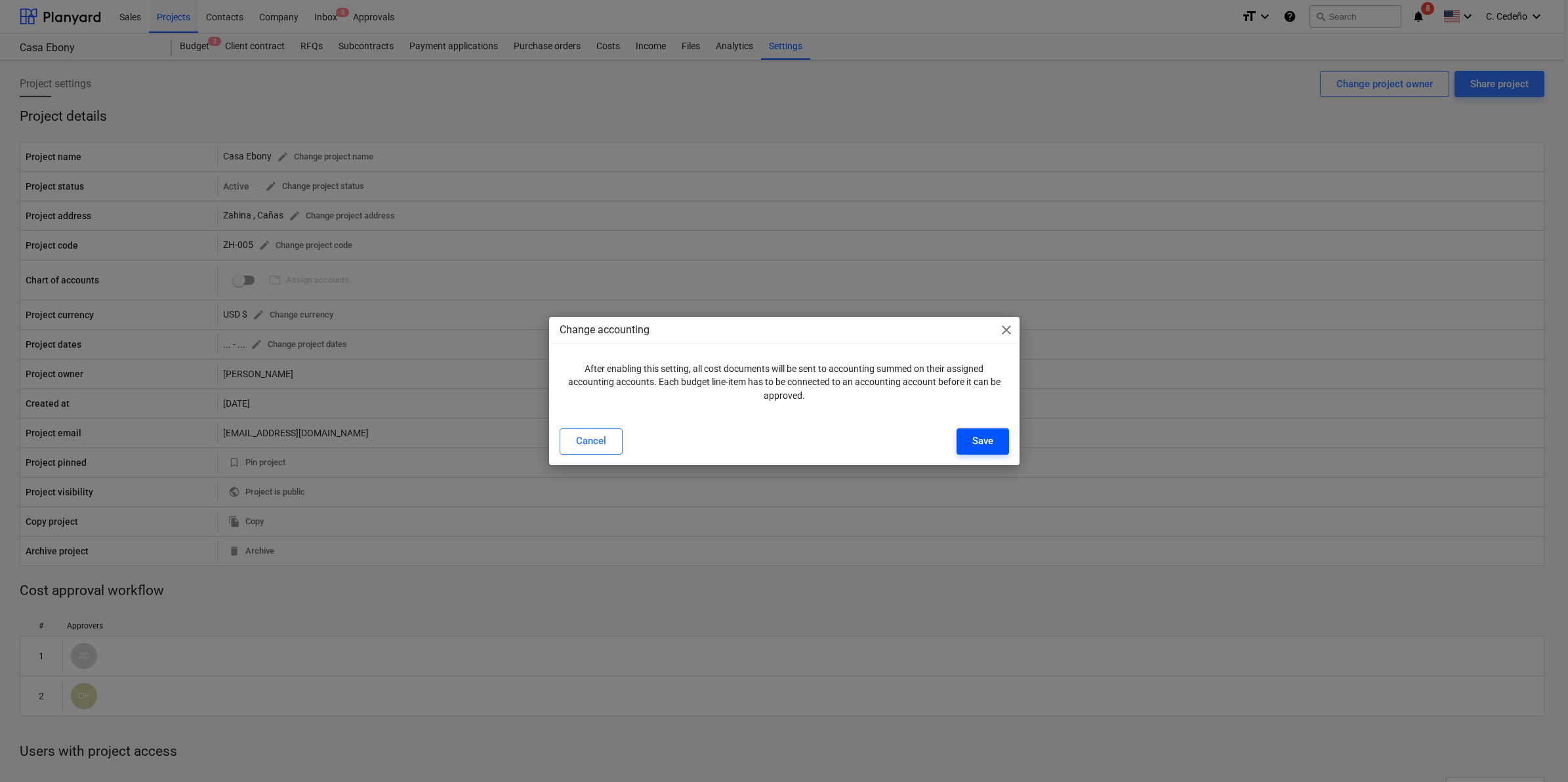
click at [992, 437] on div "Save" at bounding box center [982, 441] width 21 height 17
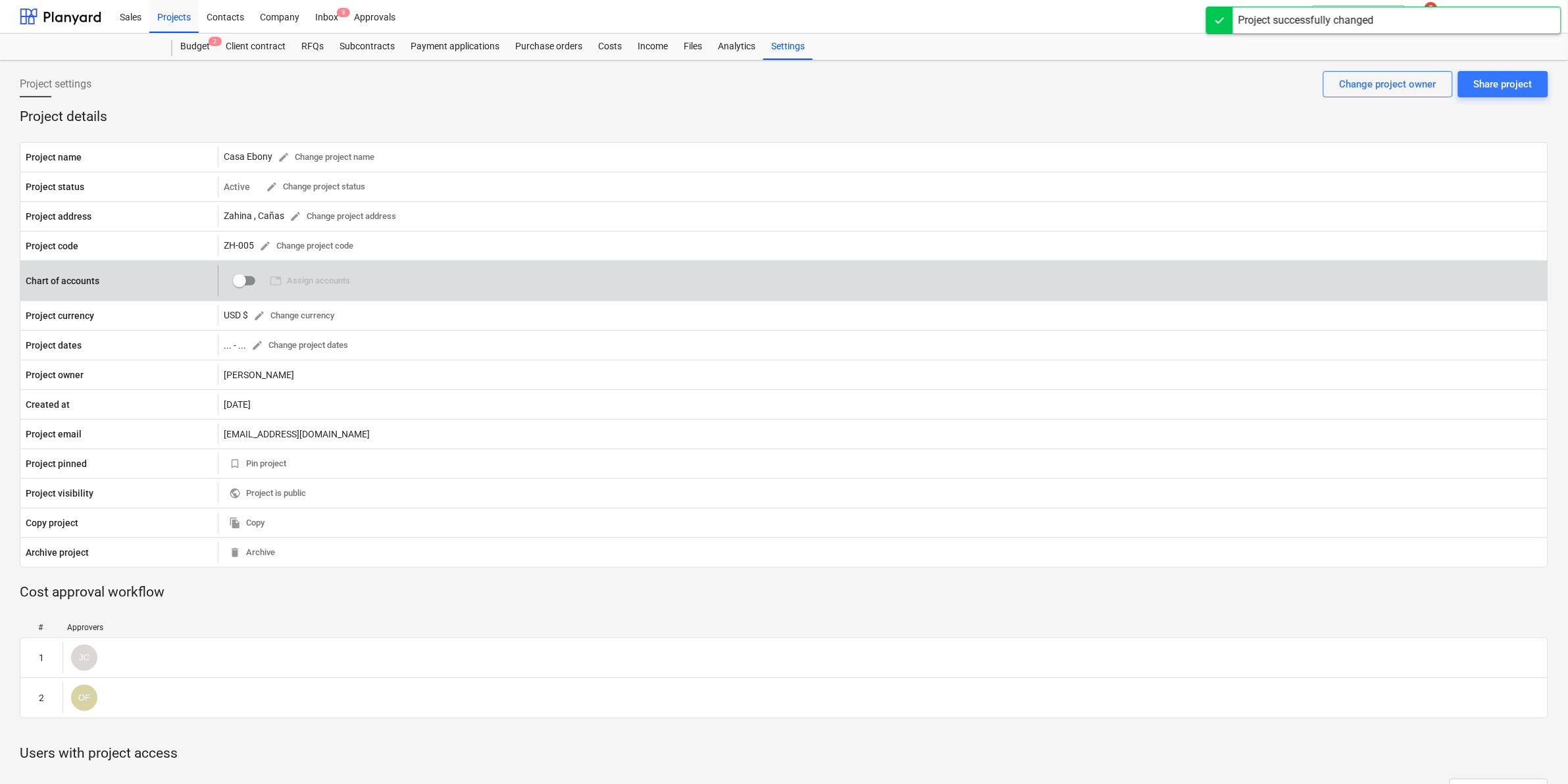
checkbox input "true"
click at [330, 276] on span "table Assign accounts" at bounding box center [310, 281] width 81 height 15
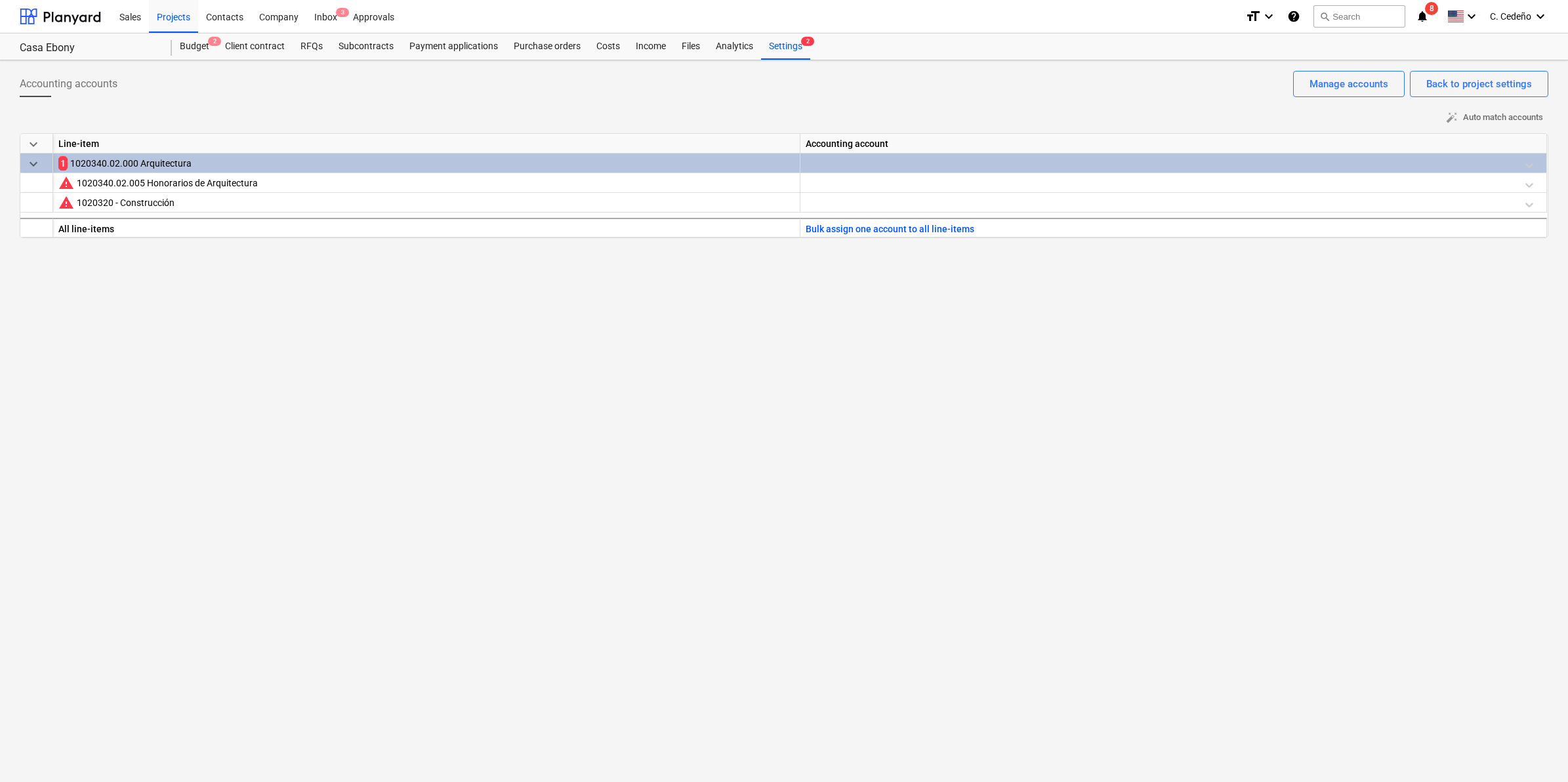
click at [874, 158] on div at bounding box center [1174, 165] width 735 height 23
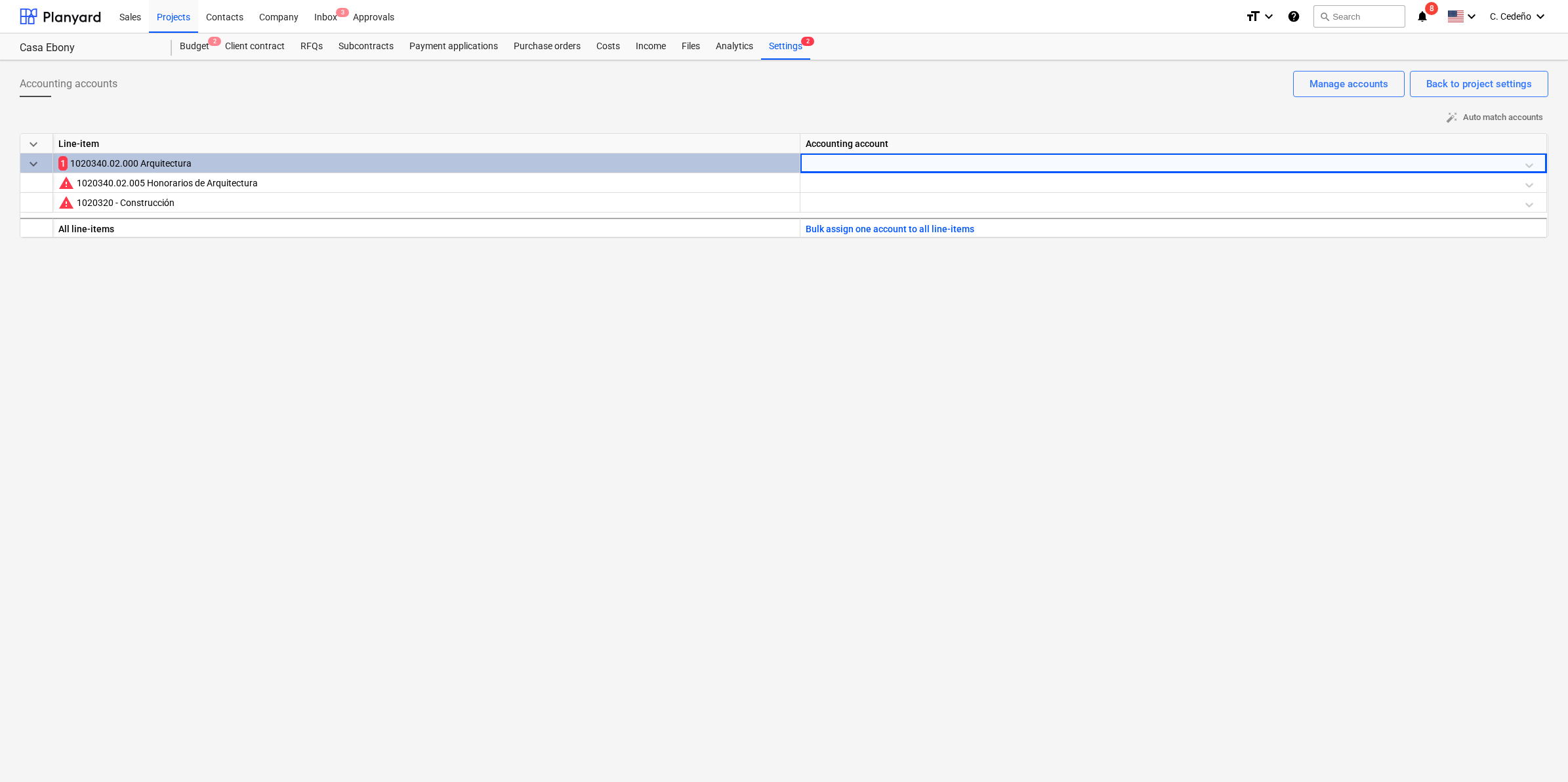
click at [917, 165] on div at bounding box center [1174, 165] width 735 height 23
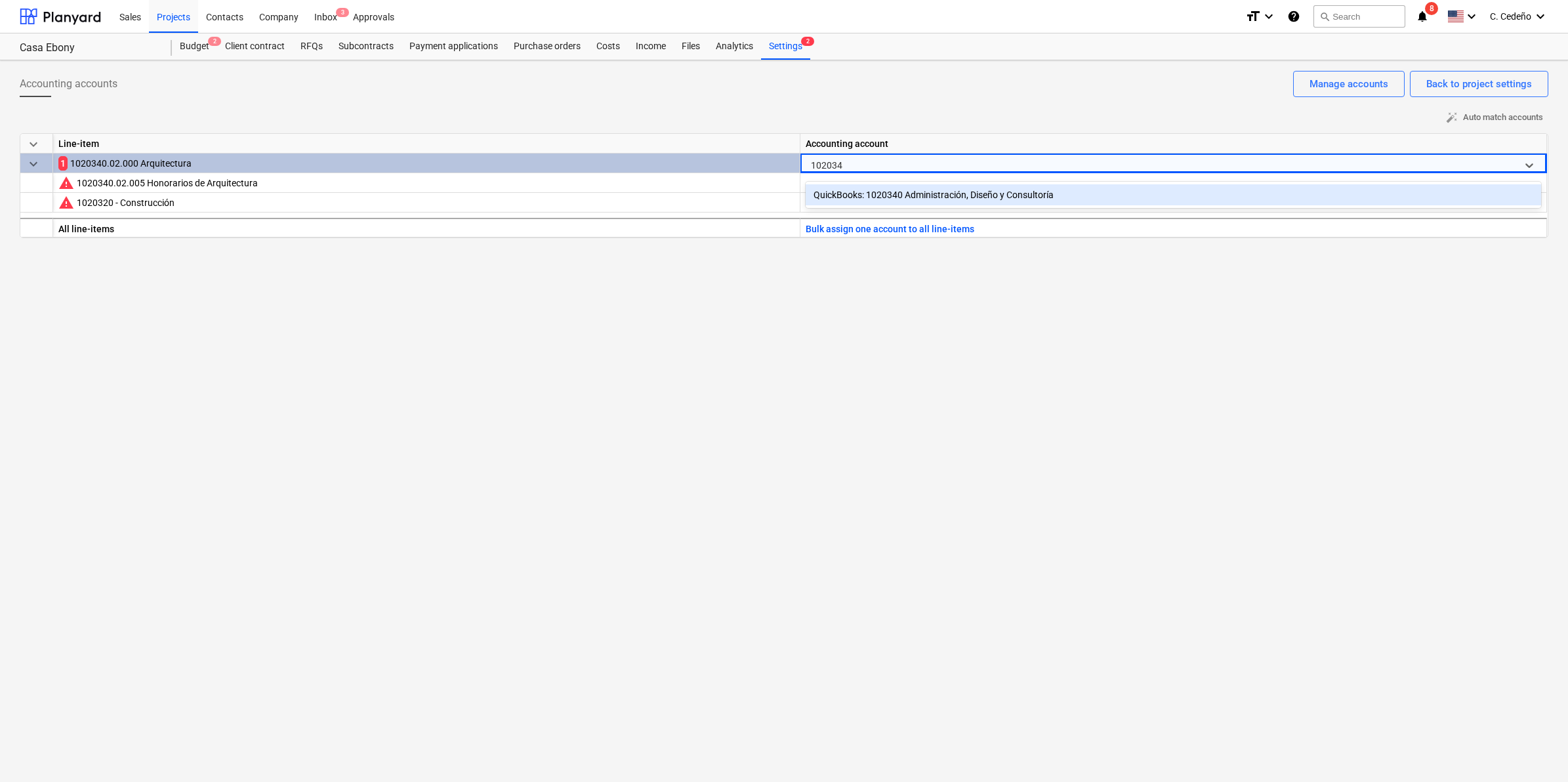
type input "1020340"
click at [954, 195] on div "QuickBooks: 1020340 Administración, Diseño y Consultoría" at bounding box center [1174, 195] width 735 height 21
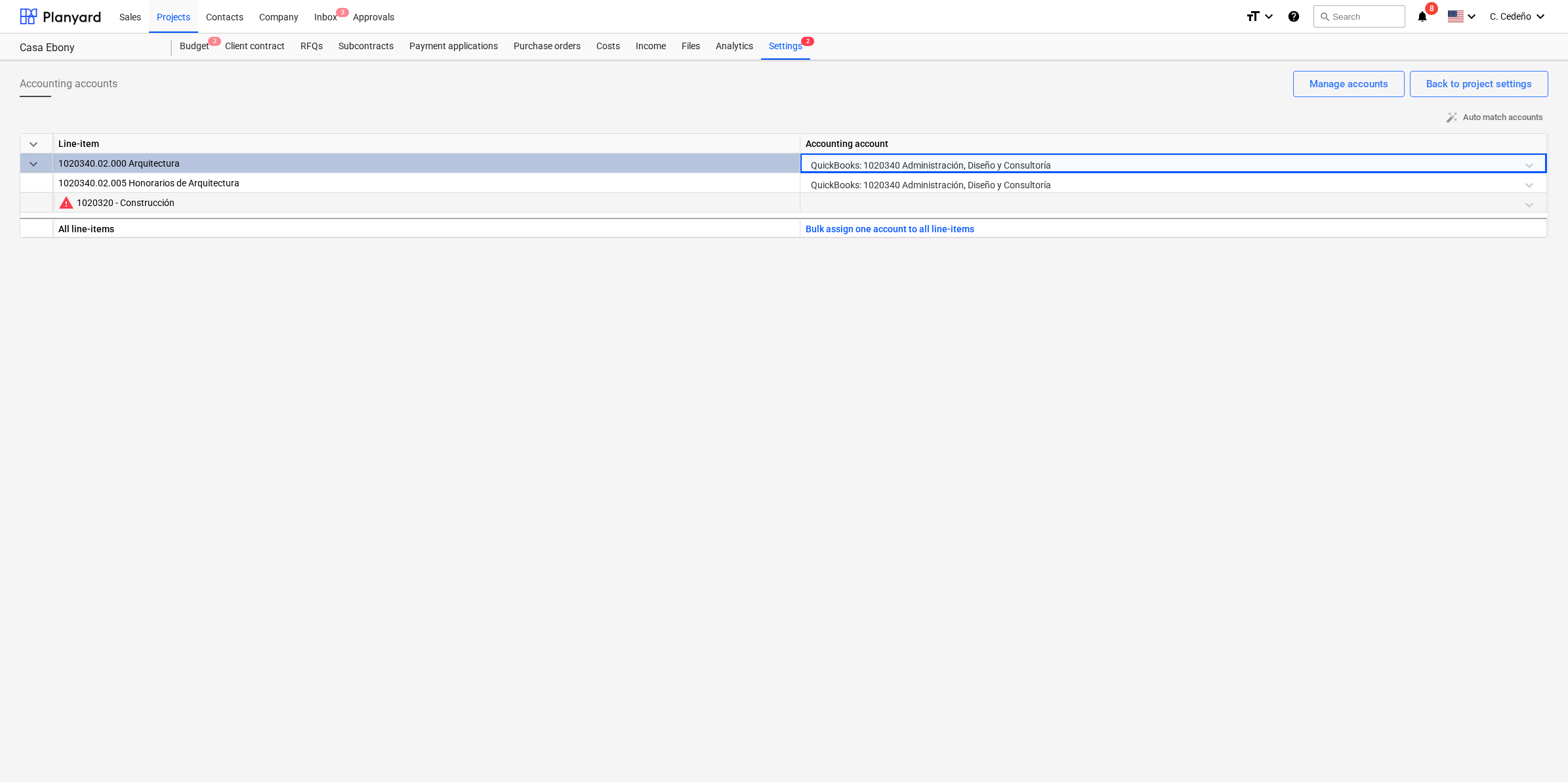
click at [940, 204] on div at bounding box center [1174, 204] width 735 height 23
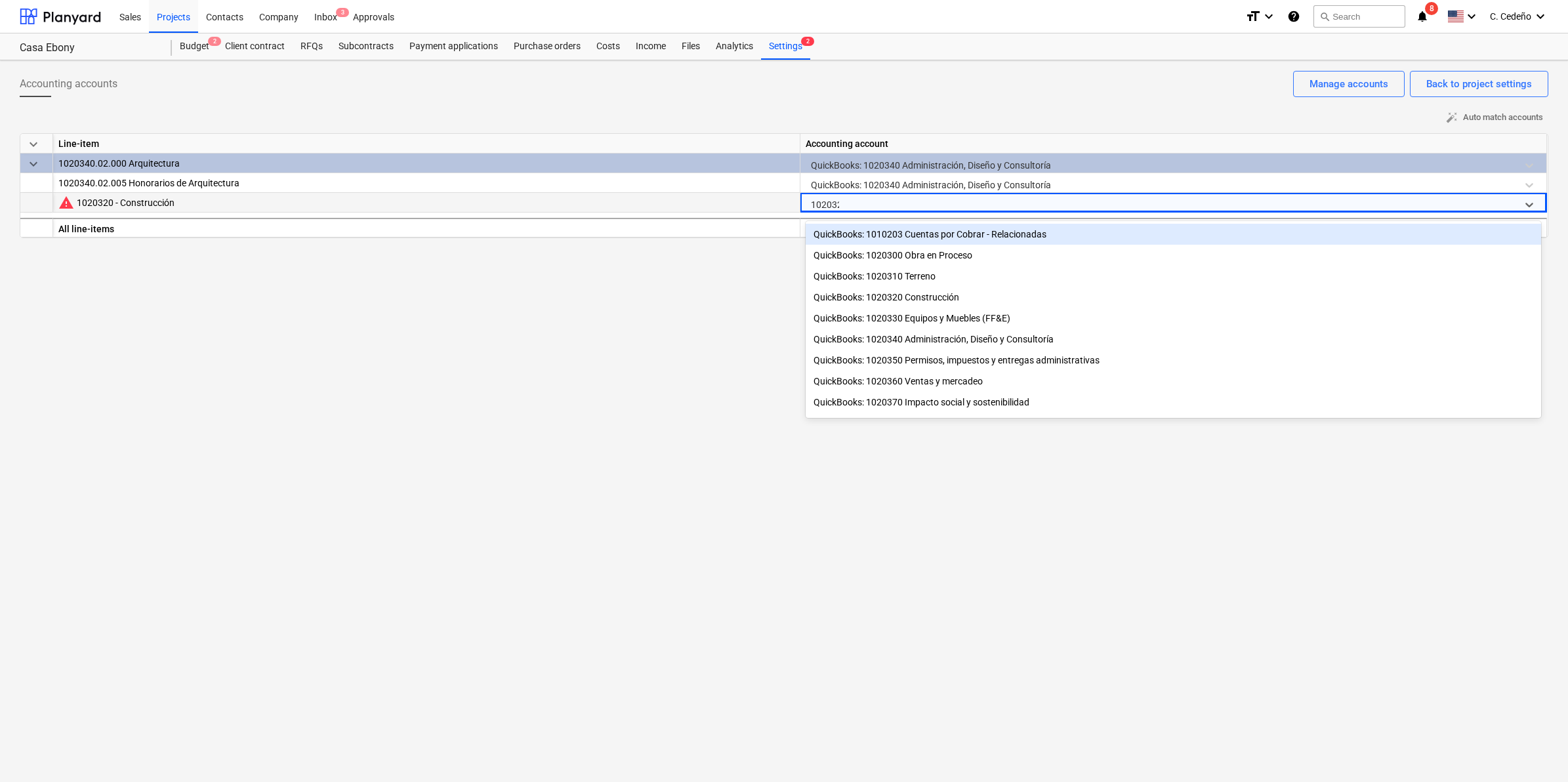
type input "1020320"
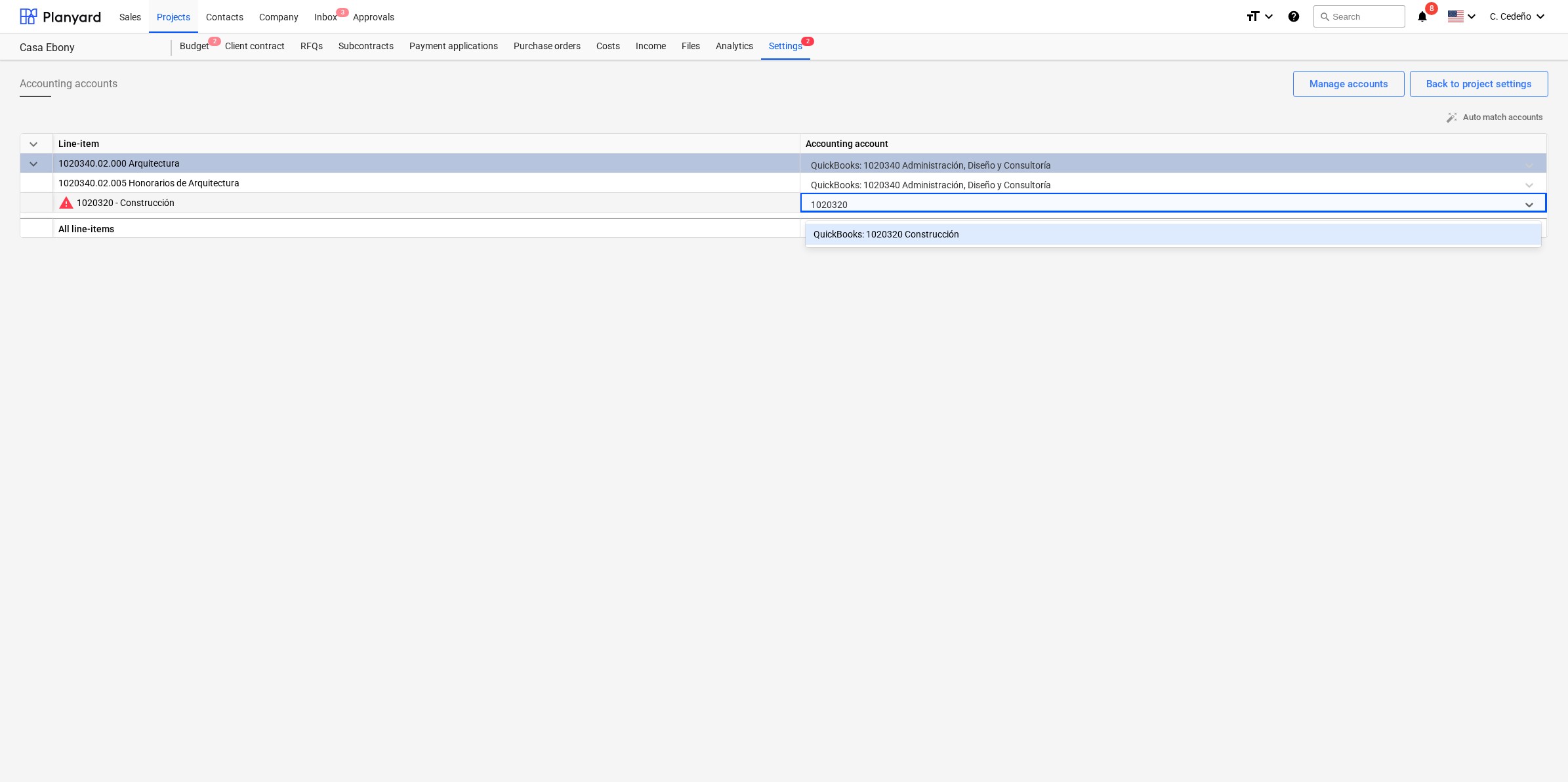
click at [936, 240] on div "QuickBooks: 1020320 Construcción" at bounding box center [1174, 234] width 735 height 21
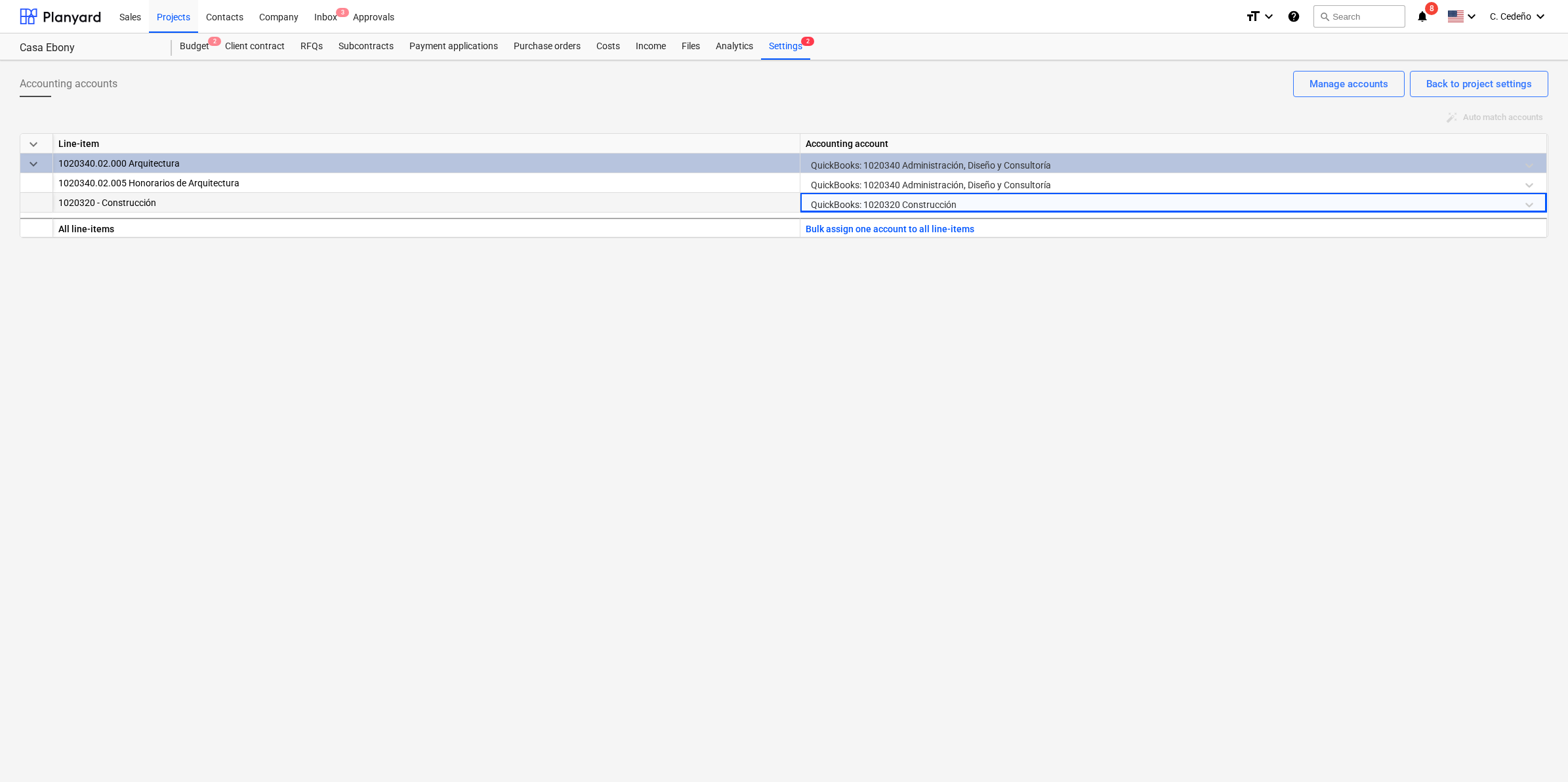
click at [990, 374] on div "Accounting accounts Back to project settings Manage accounts auto_fix_high Auto…" at bounding box center [784, 421] width 1568 height 721
click at [1326, 433] on div "Accounting accounts Back to project settings Manage accounts auto_fix_high Auto…" at bounding box center [784, 421] width 1568 height 721
click at [1251, 402] on div "Accounting accounts Back to project settings Manage accounts auto_fix_high Auto…" at bounding box center [784, 421] width 1568 height 721
click at [782, 40] on div "Settings 2" at bounding box center [786, 47] width 49 height 26
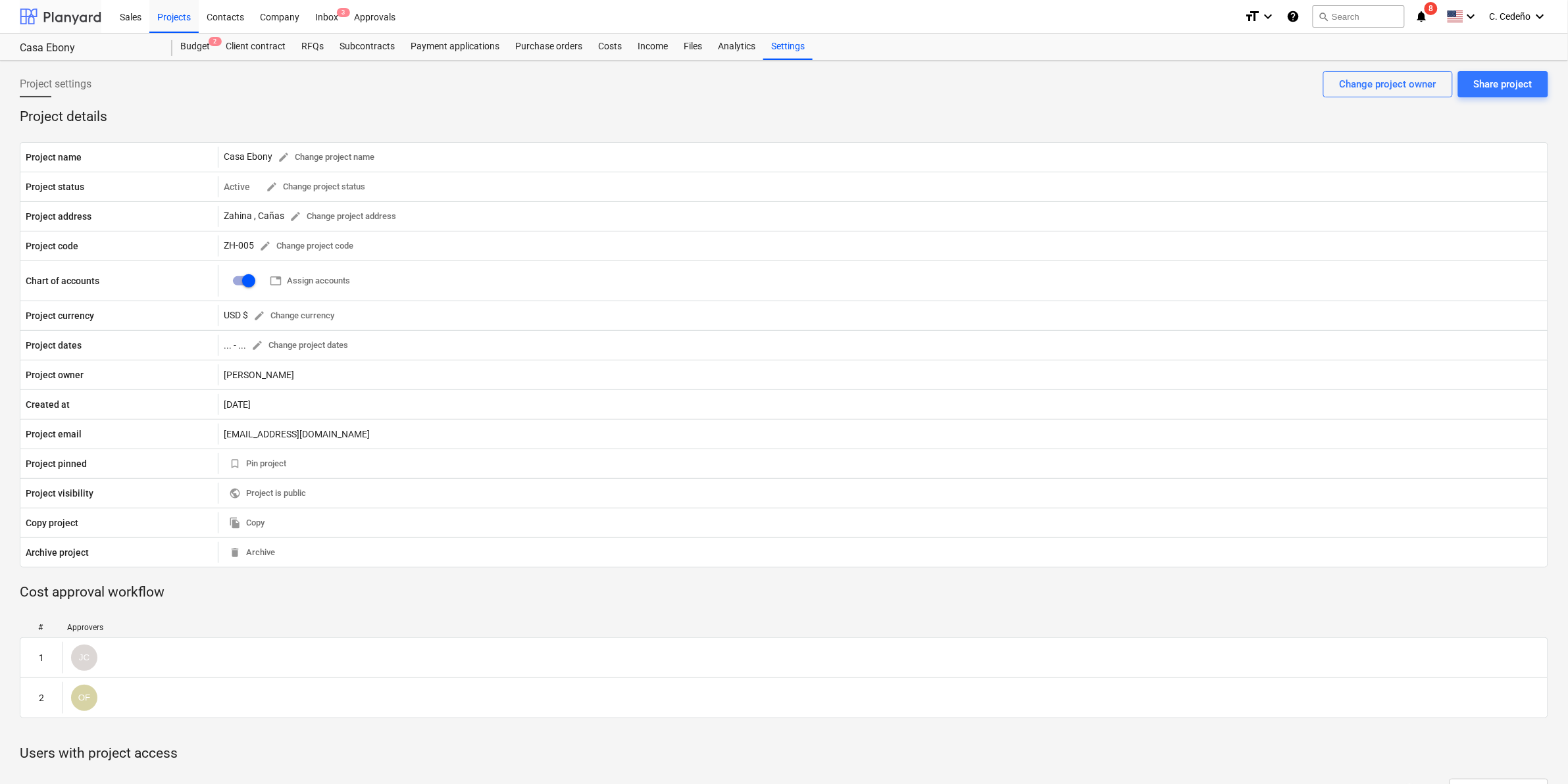
click at [62, 14] on div at bounding box center [61, 16] width 81 height 33
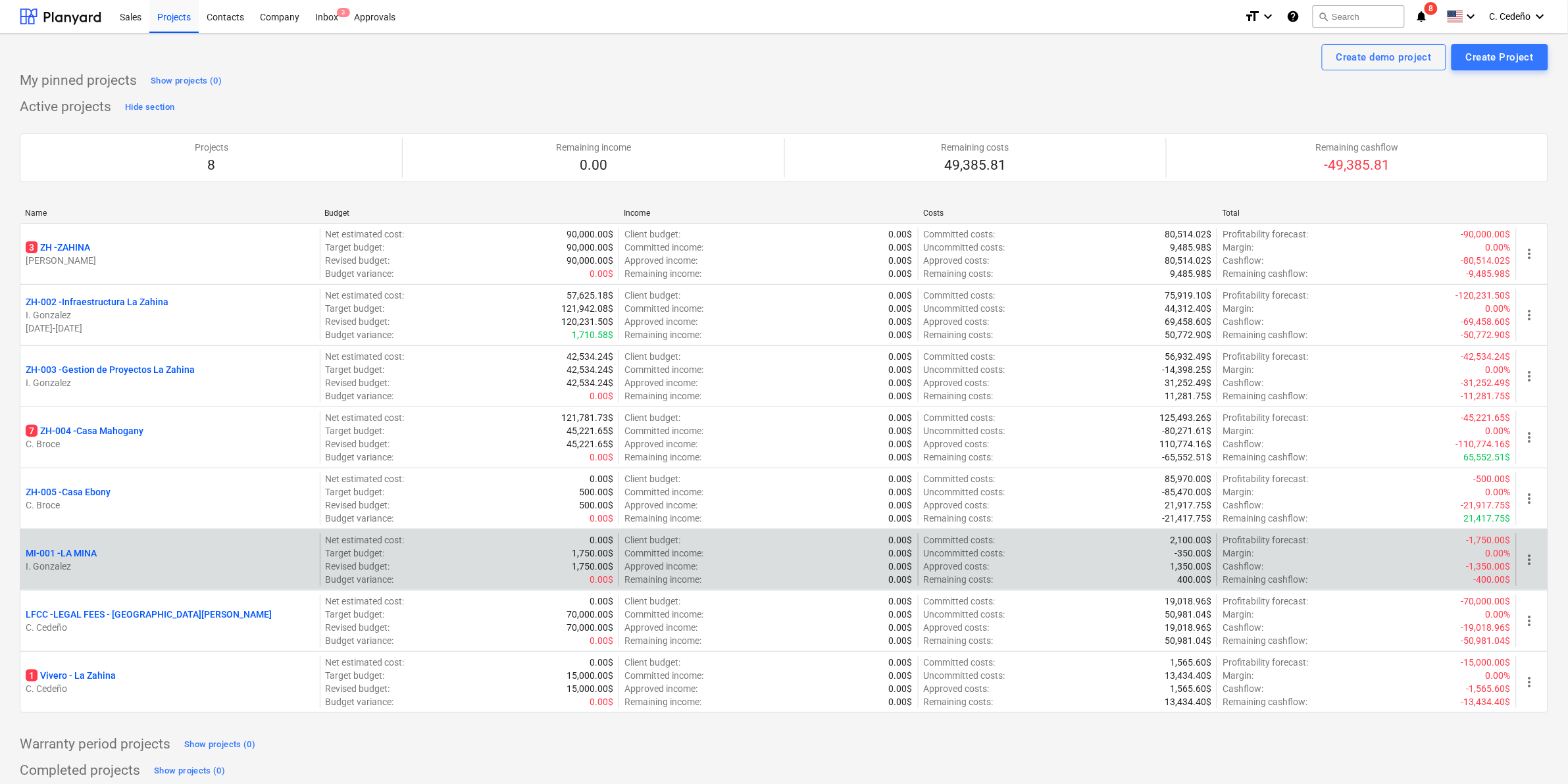
click at [83, 554] on p "MI-001 - LA MINA" at bounding box center [61, 553] width 71 height 13
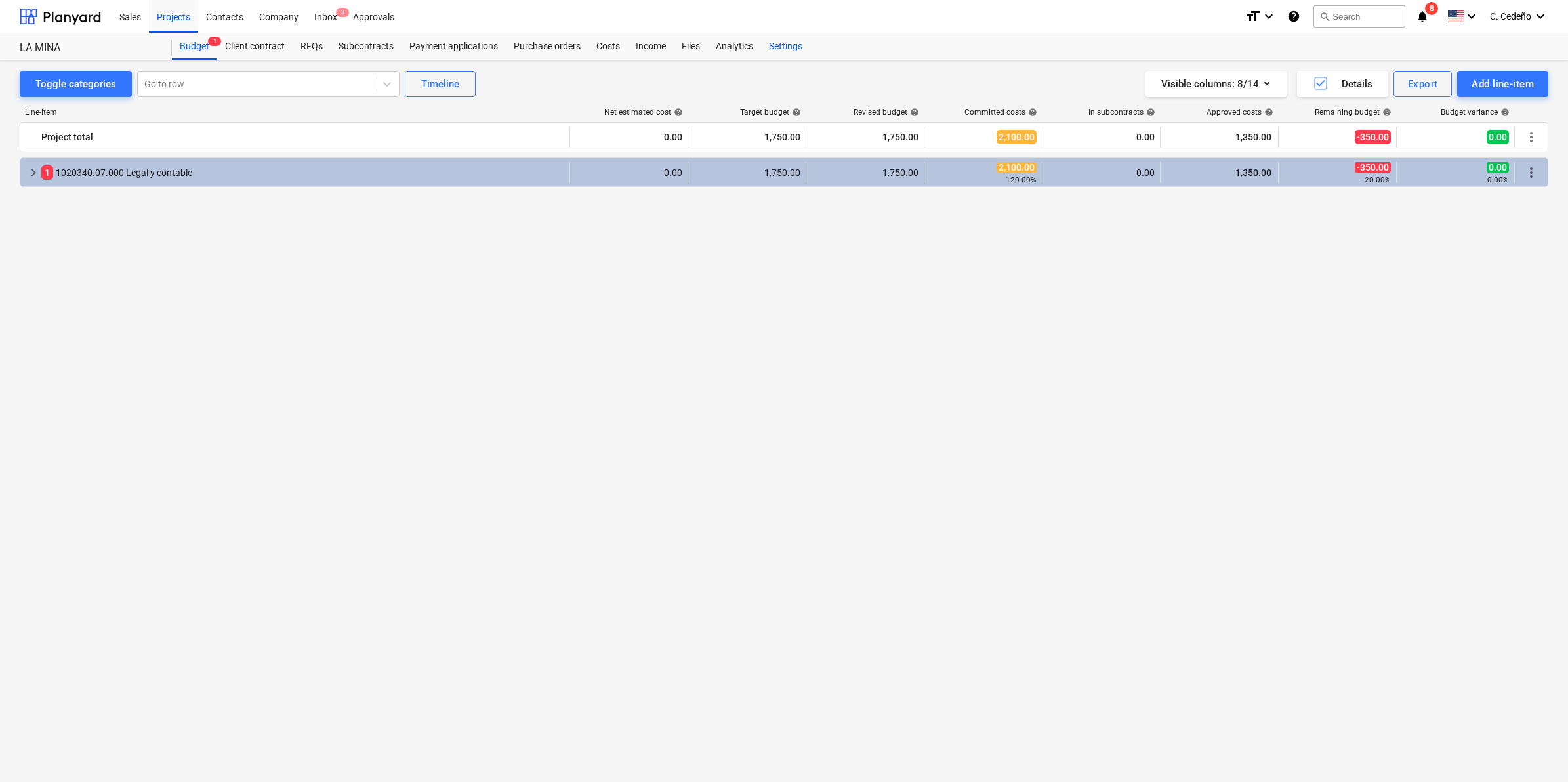
click at [796, 38] on div "Settings" at bounding box center [786, 47] width 49 height 26
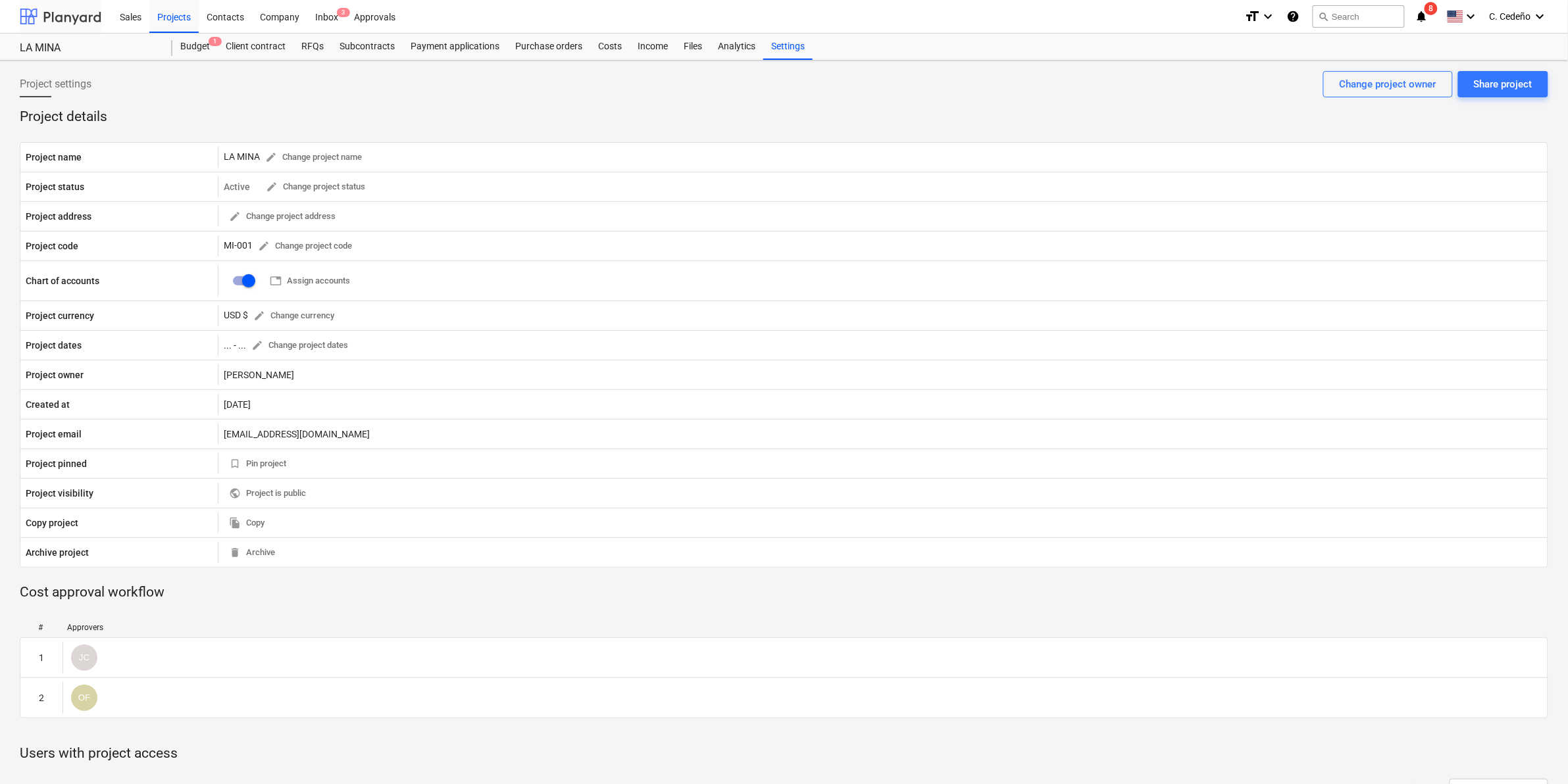
click at [47, 8] on div at bounding box center [61, 16] width 81 height 33
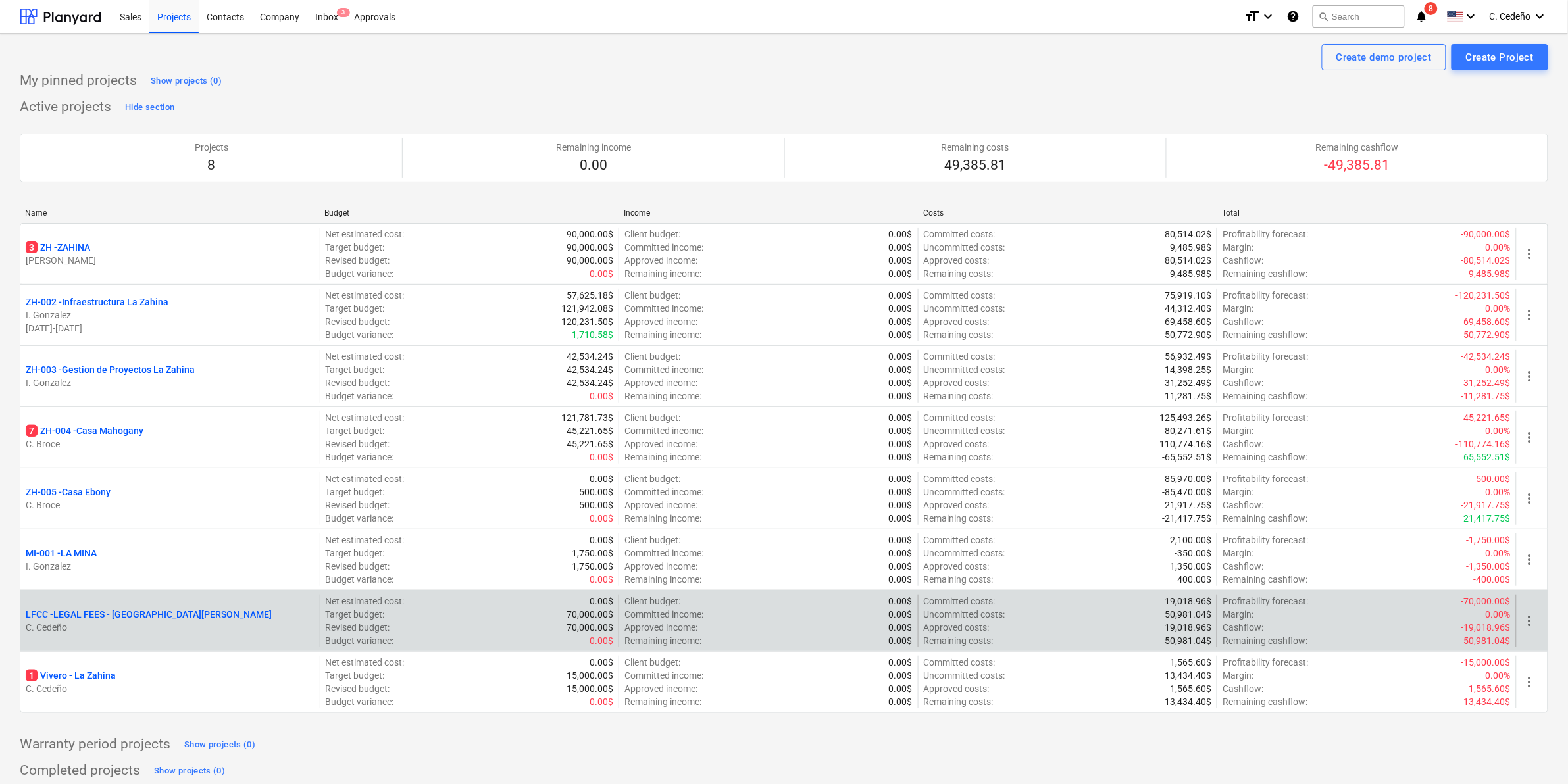
click at [91, 612] on p "LFCC - LEGAL FEES - [GEOGRAPHIC_DATA][PERSON_NAME]" at bounding box center [148, 614] width 246 height 13
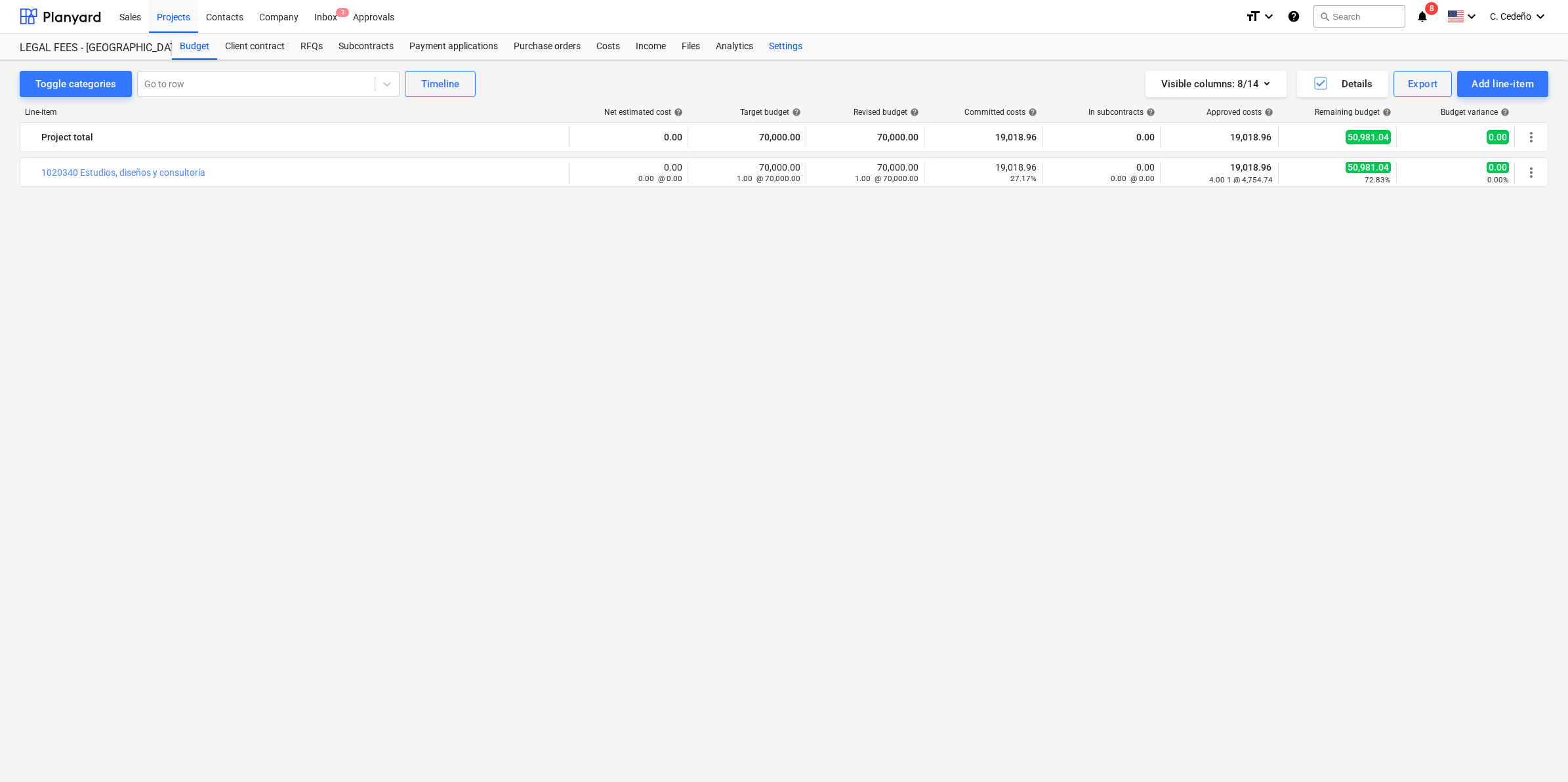
click at [786, 41] on div "Settings" at bounding box center [786, 47] width 49 height 26
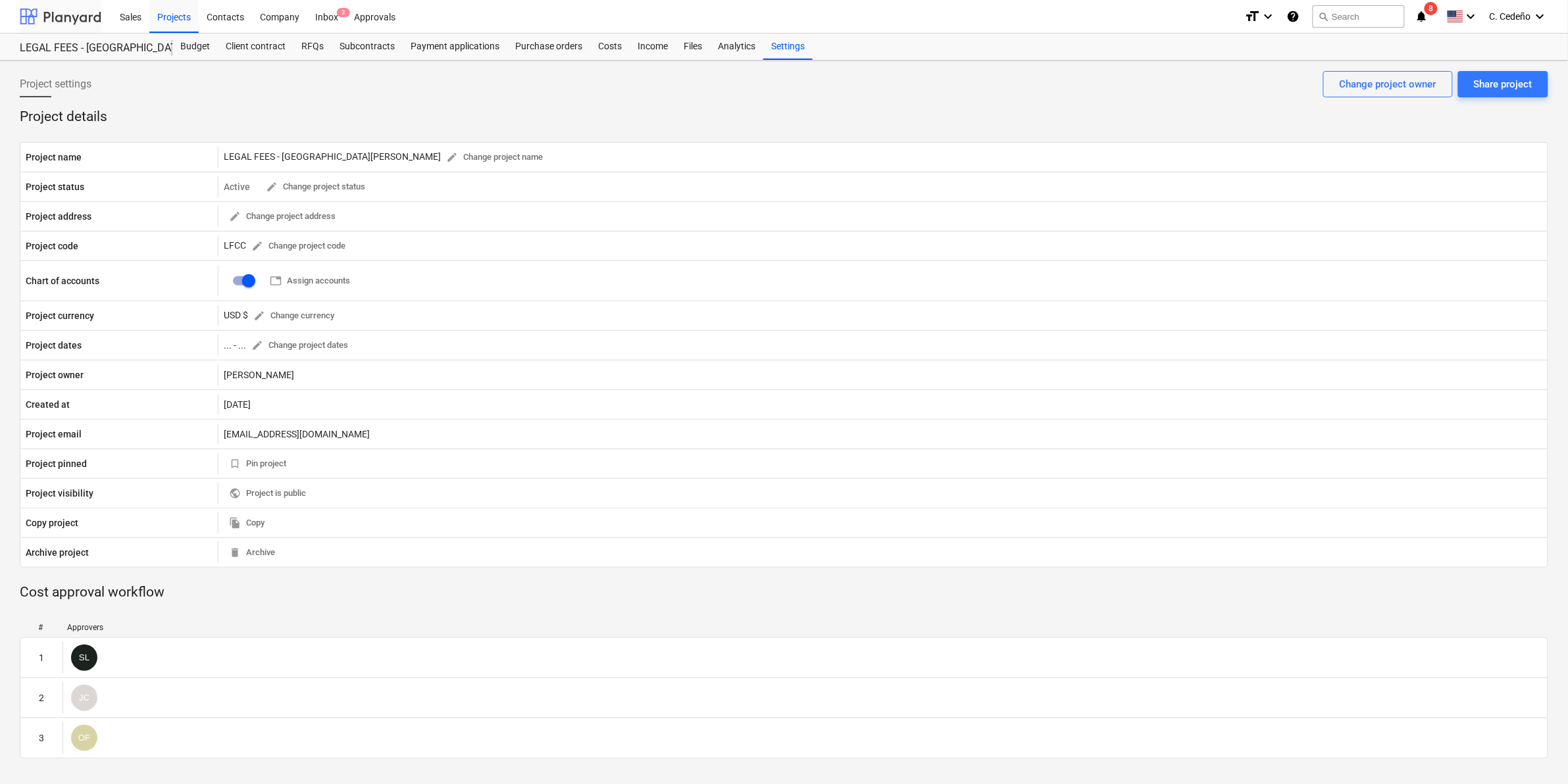
click at [51, 8] on div at bounding box center [61, 16] width 81 height 33
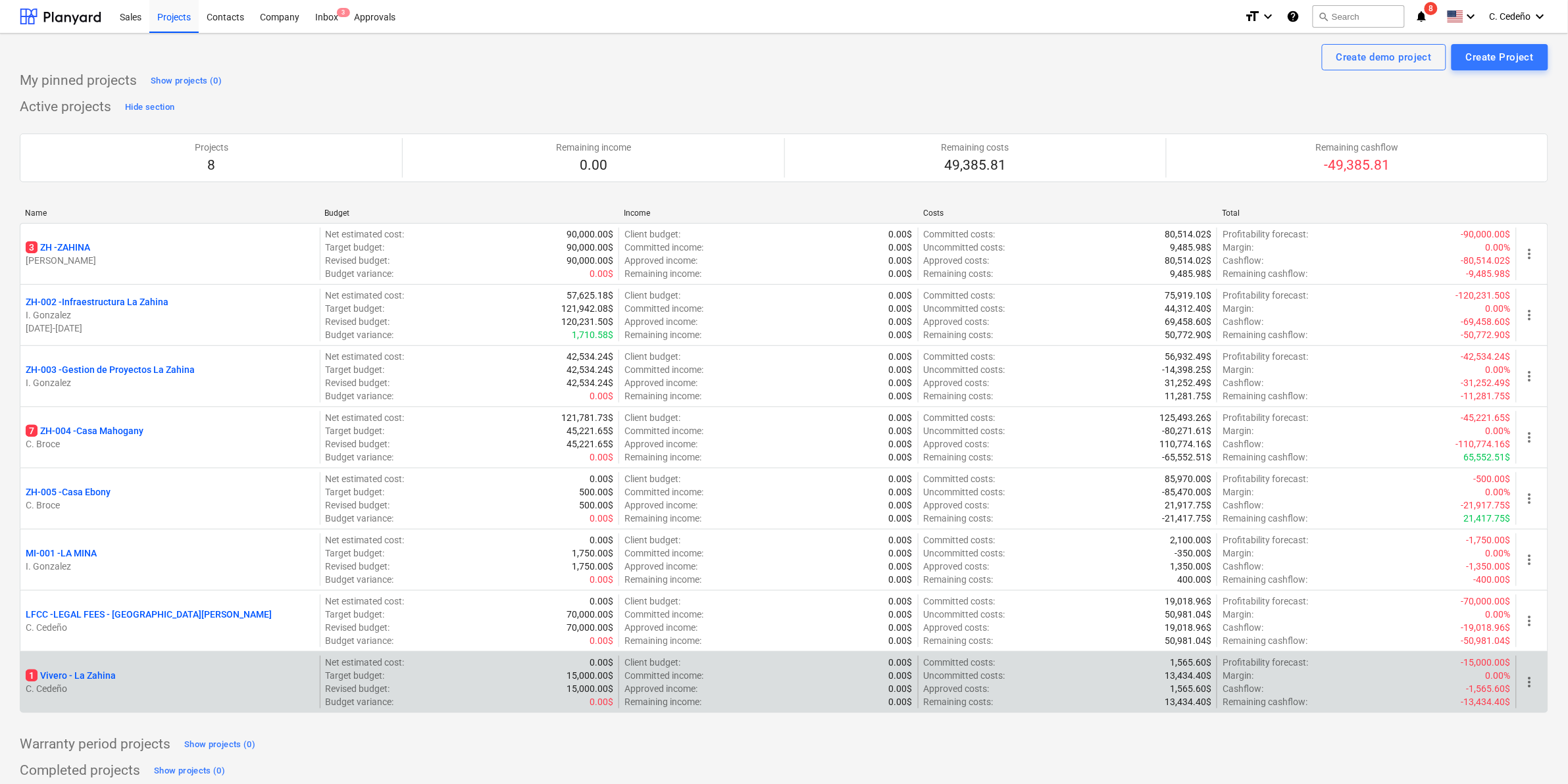
click at [89, 679] on p "1 [PERSON_NAME]" at bounding box center [70, 675] width 90 height 13
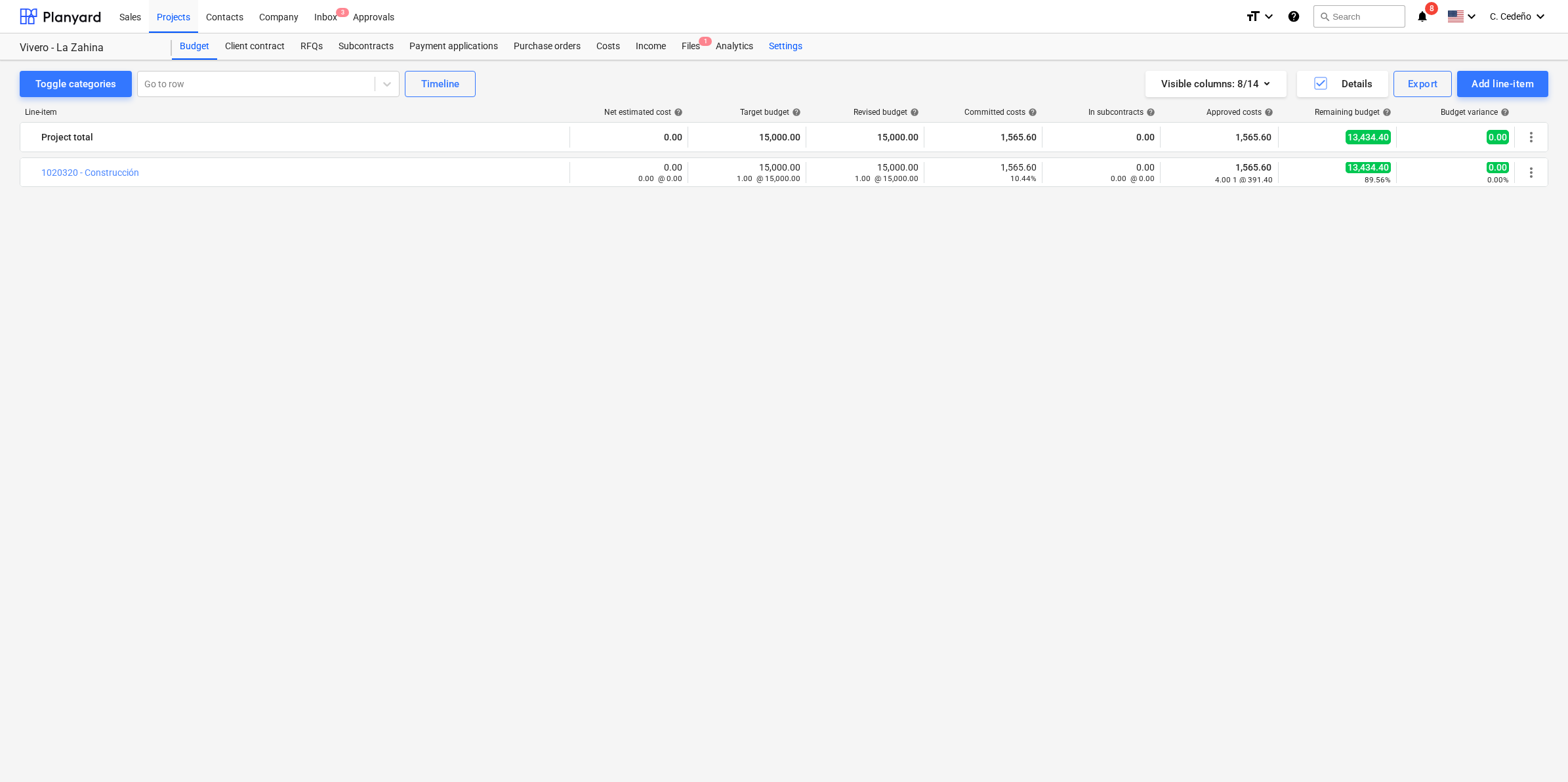
click at [791, 36] on div "Settings" at bounding box center [786, 47] width 49 height 26
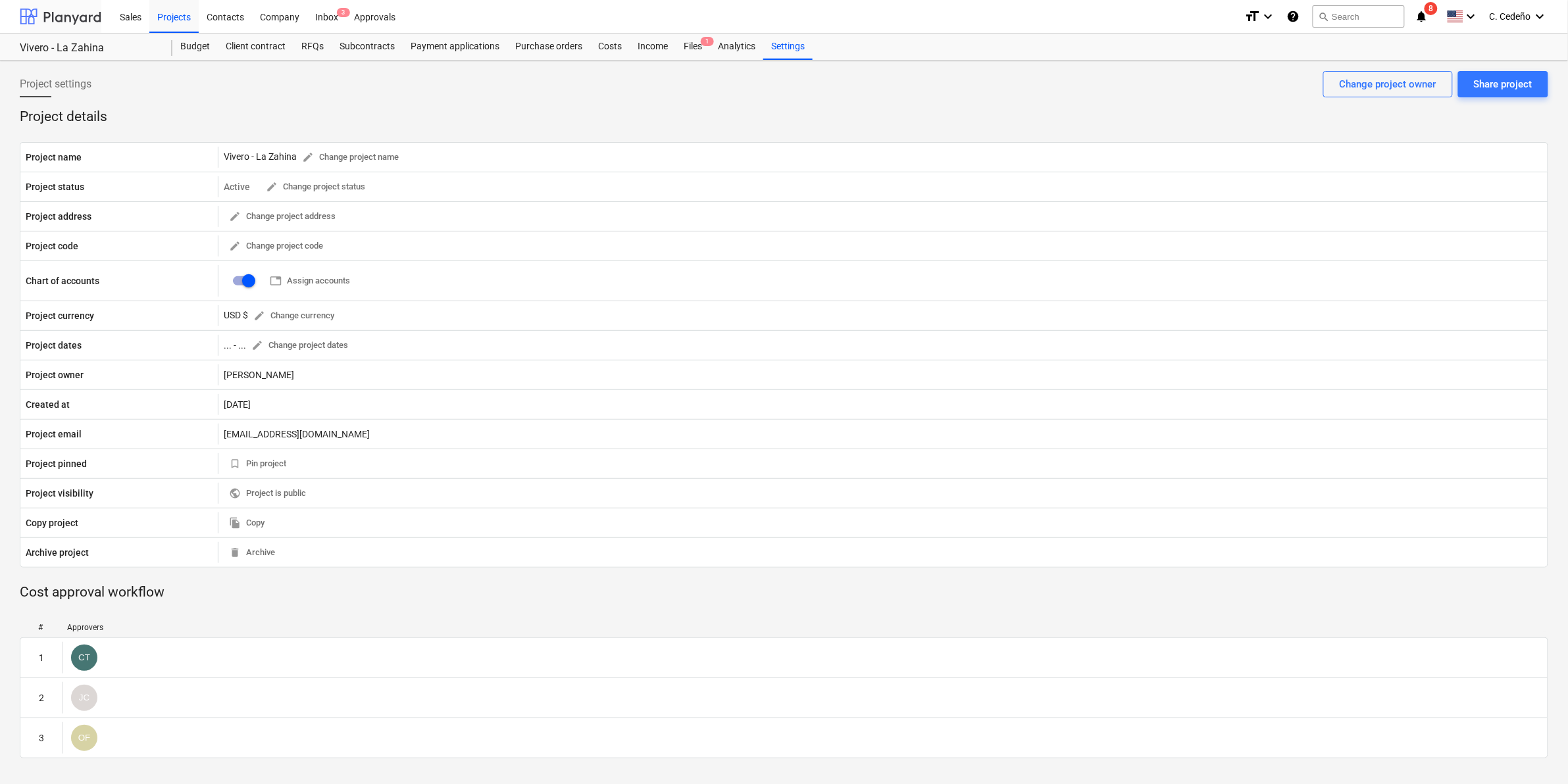
click at [51, 15] on div at bounding box center [61, 16] width 81 height 33
